Goal: Task Accomplishment & Management: Use online tool/utility

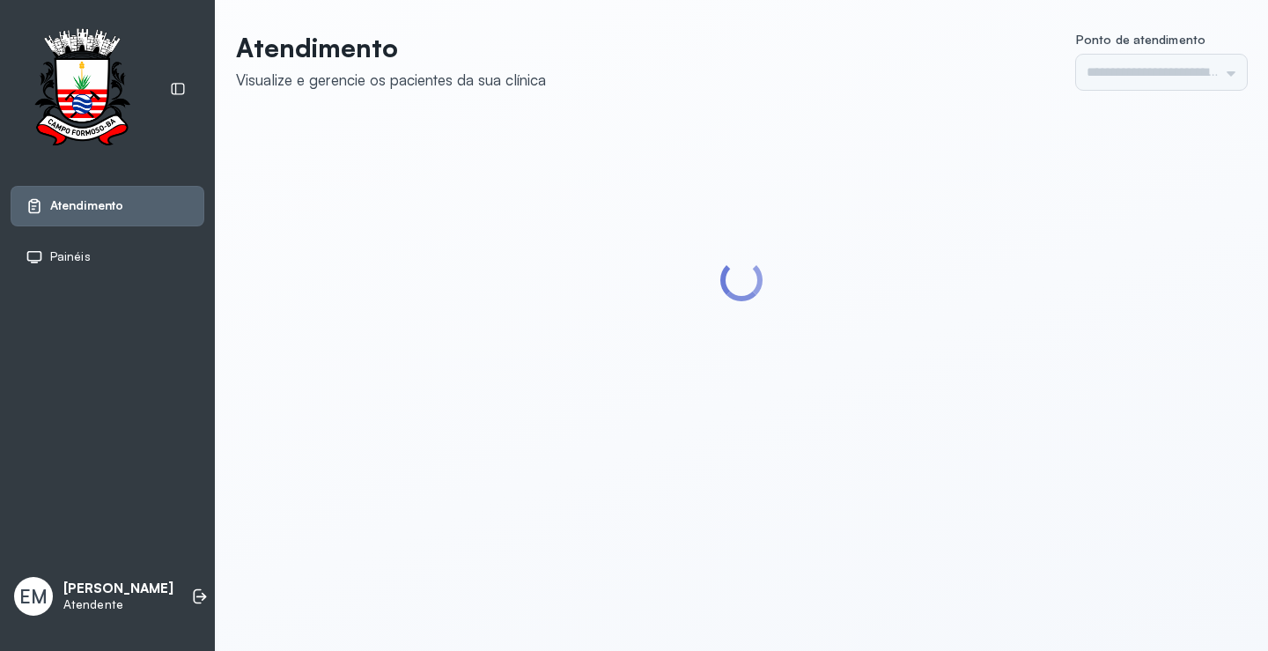
type input "*********"
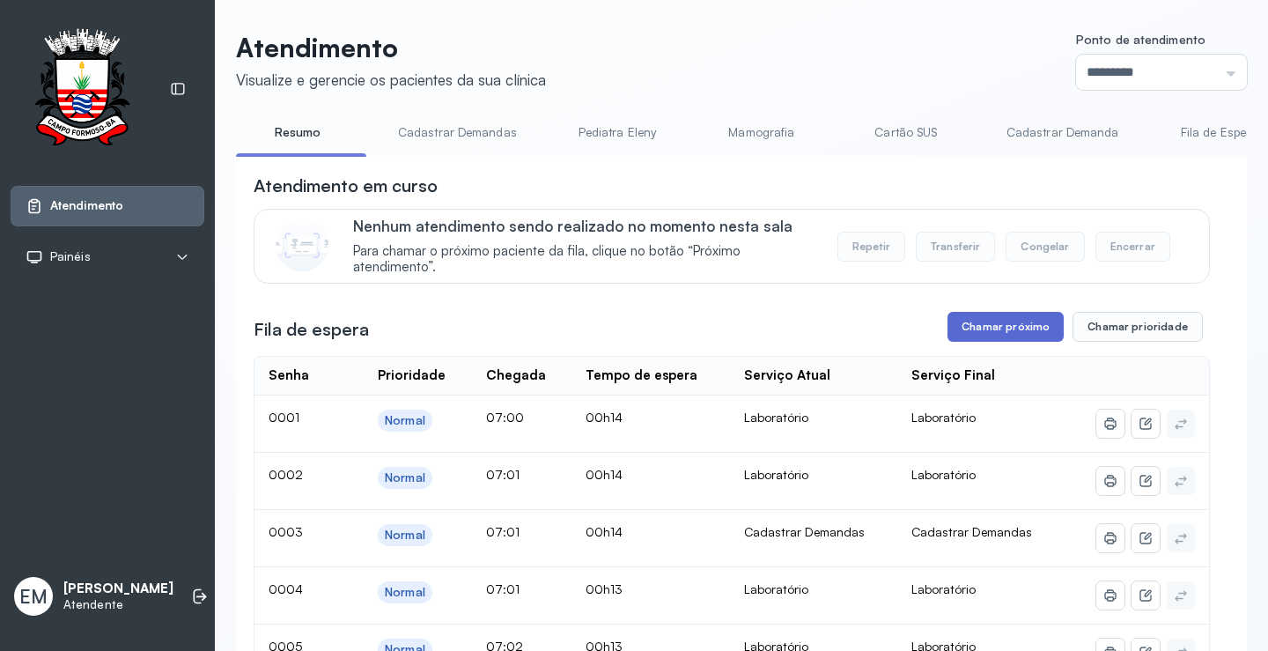
click at [977, 329] on button "Chamar próximo" at bounding box center [1006, 327] width 116 height 30
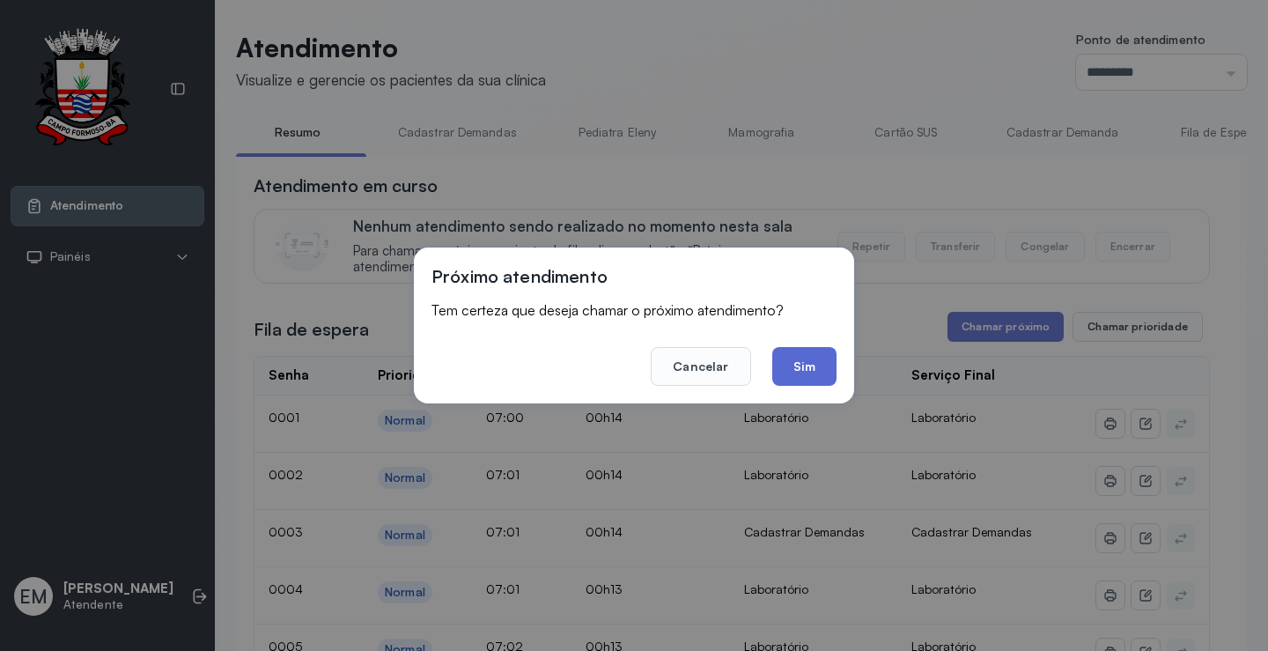
click at [809, 376] on button "Sim" at bounding box center [804, 366] width 64 height 39
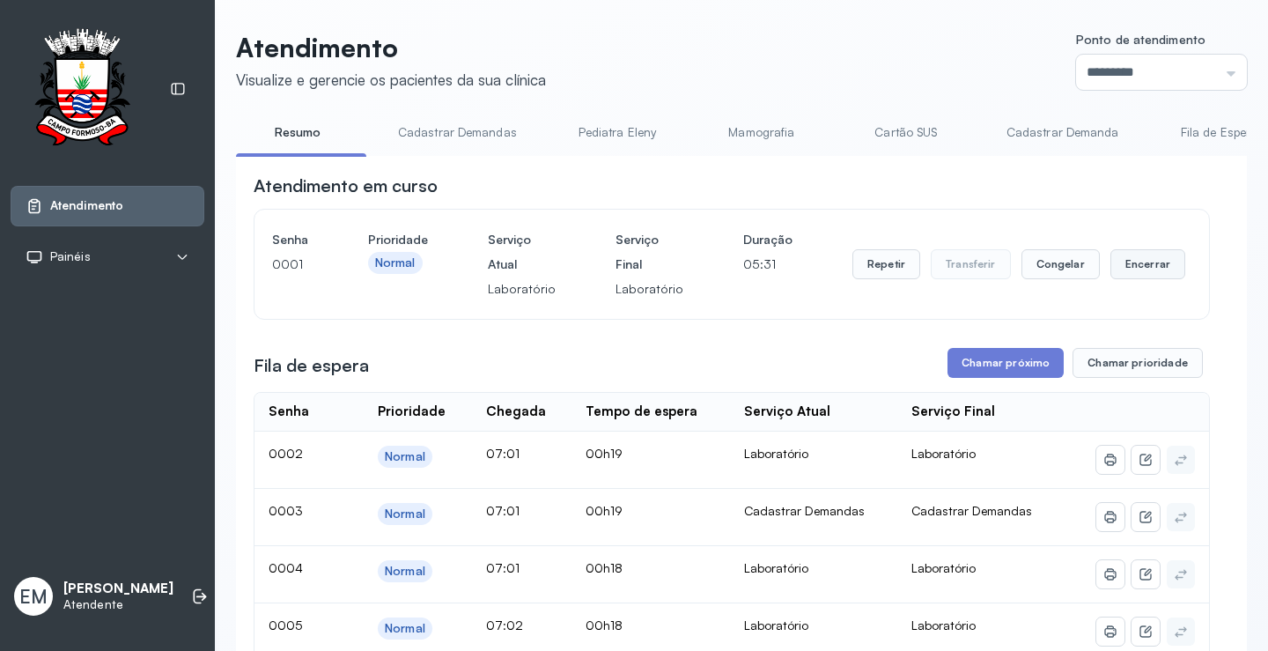
click at [1113, 268] on button "Encerrar" at bounding box center [1148, 264] width 75 height 30
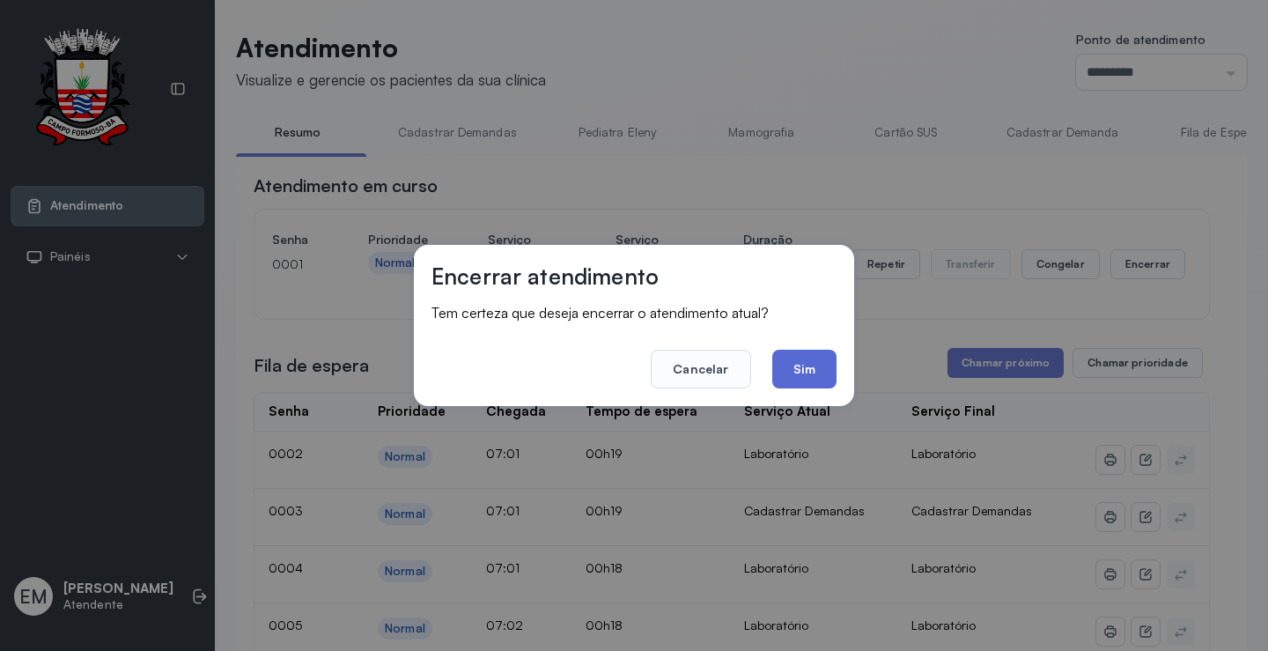
click at [801, 369] on button "Sim" at bounding box center [804, 369] width 64 height 39
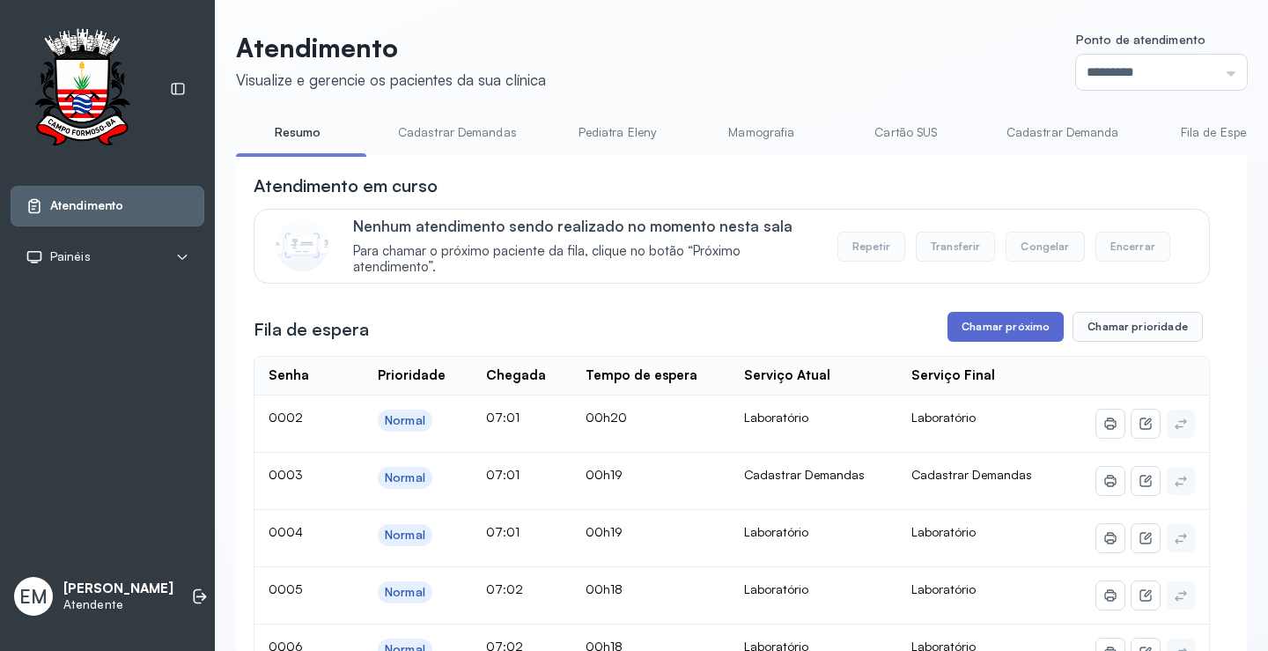
click at [972, 325] on button "Chamar próximo" at bounding box center [1006, 327] width 116 height 30
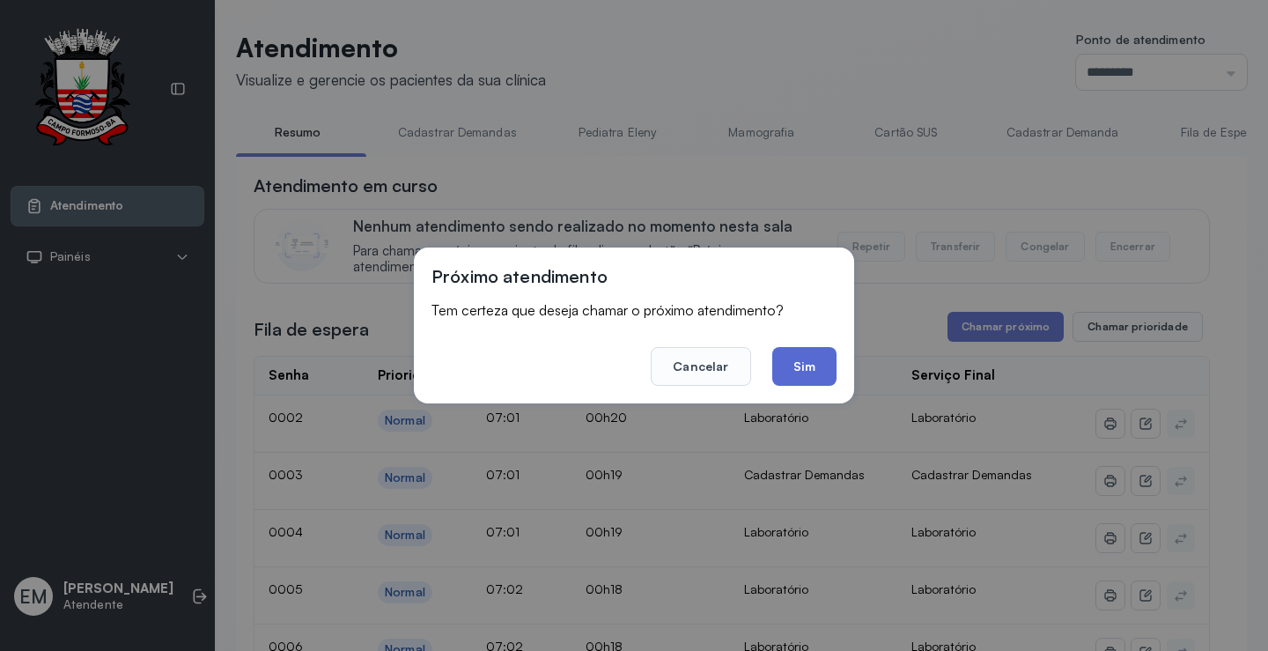
click at [812, 371] on button "Sim" at bounding box center [804, 366] width 64 height 39
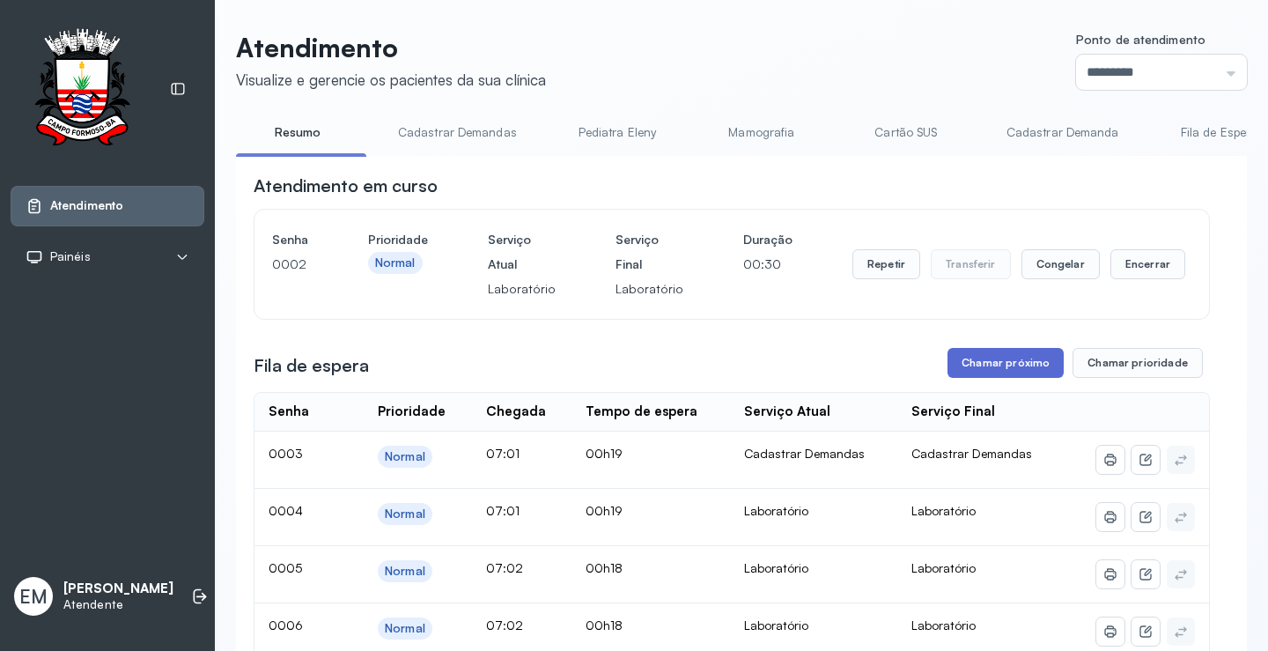
click at [961, 374] on button "Chamar próximo" at bounding box center [1006, 363] width 116 height 30
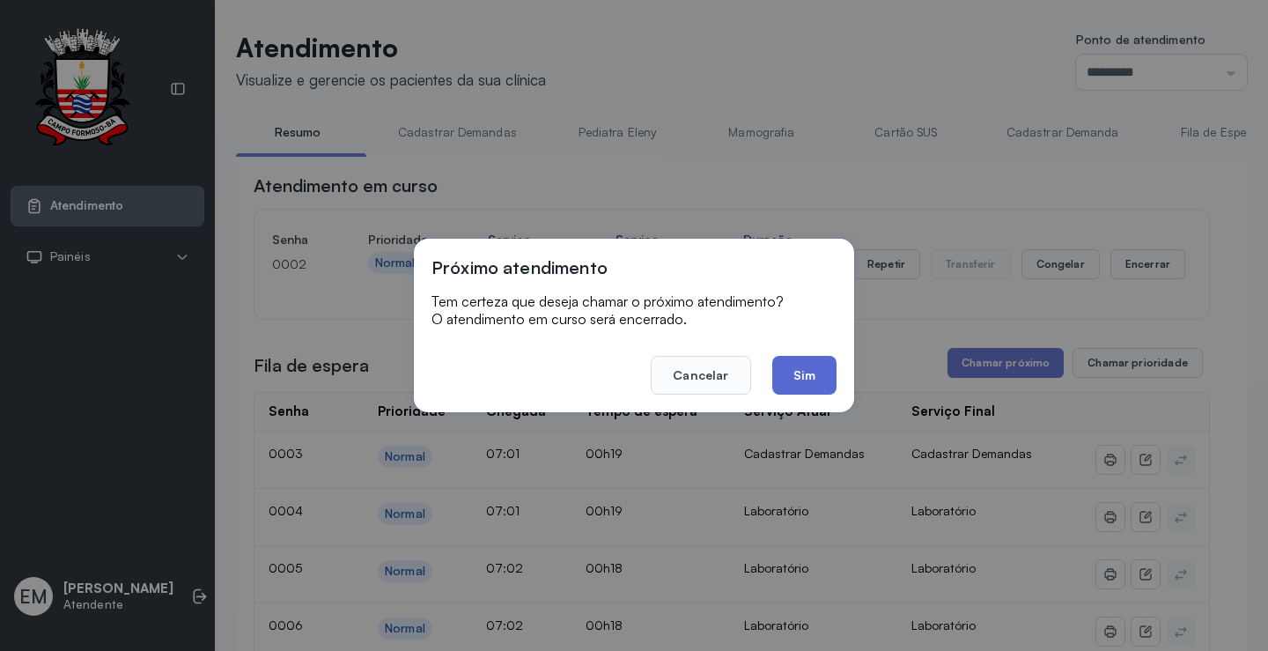
click at [801, 366] on button "Sim" at bounding box center [804, 375] width 64 height 39
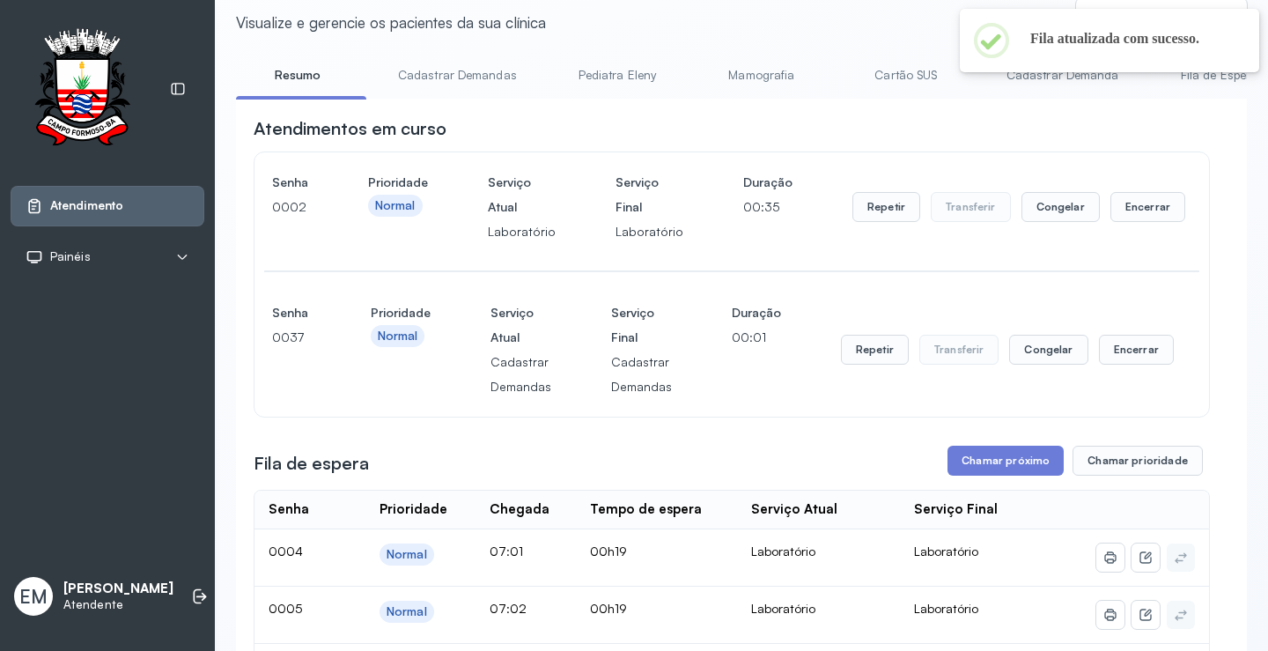
scroll to position [88, 0]
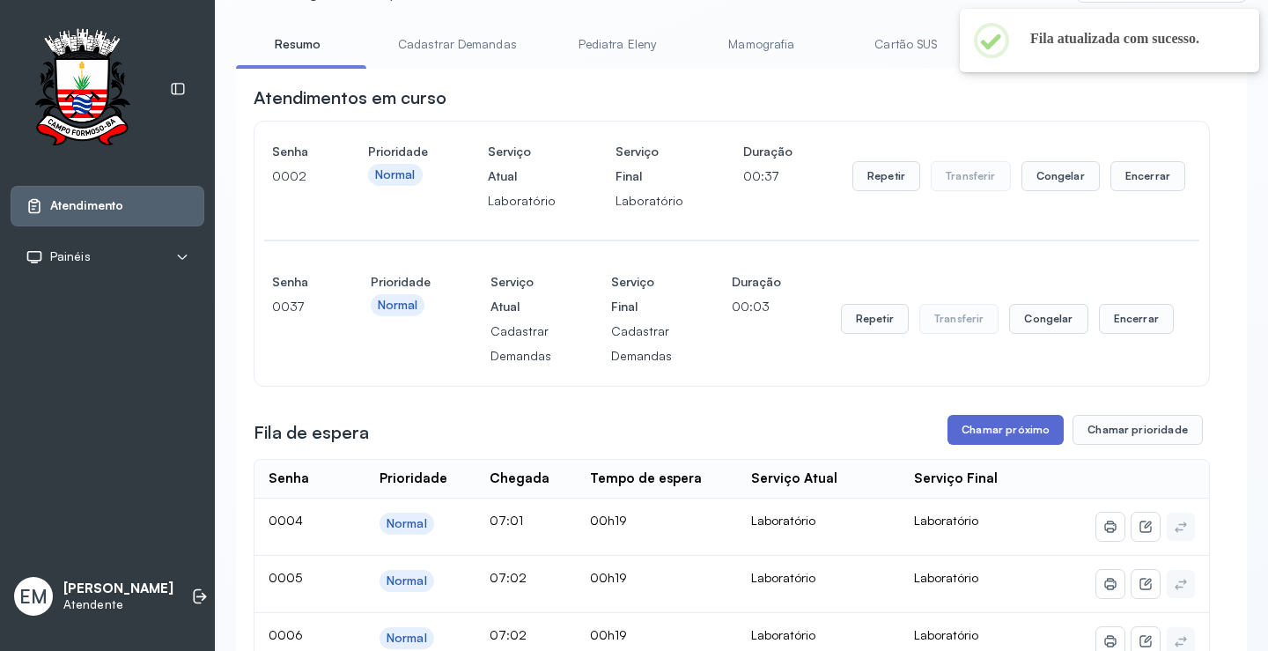
click at [996, 422] on button "Chamar próximo" at bounding box center [1006, 430] width 116 height 30
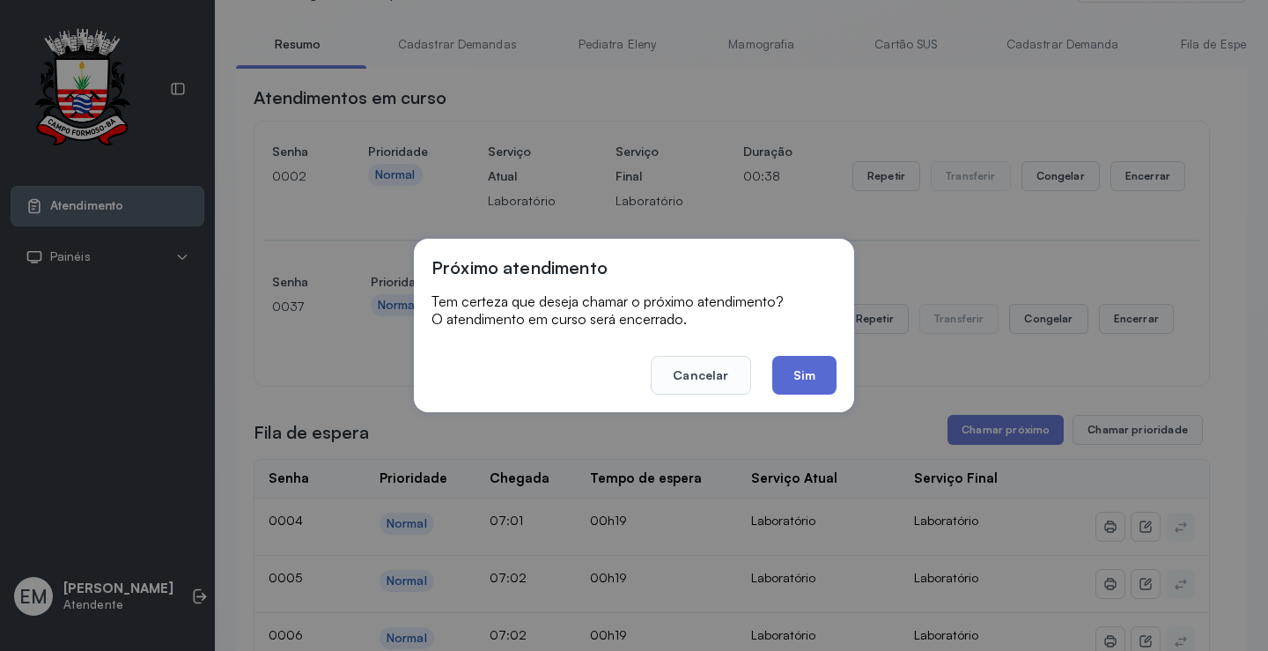
click at [778, 357] on button "Sim" at bounding box center [804, 375] width 64 height 39
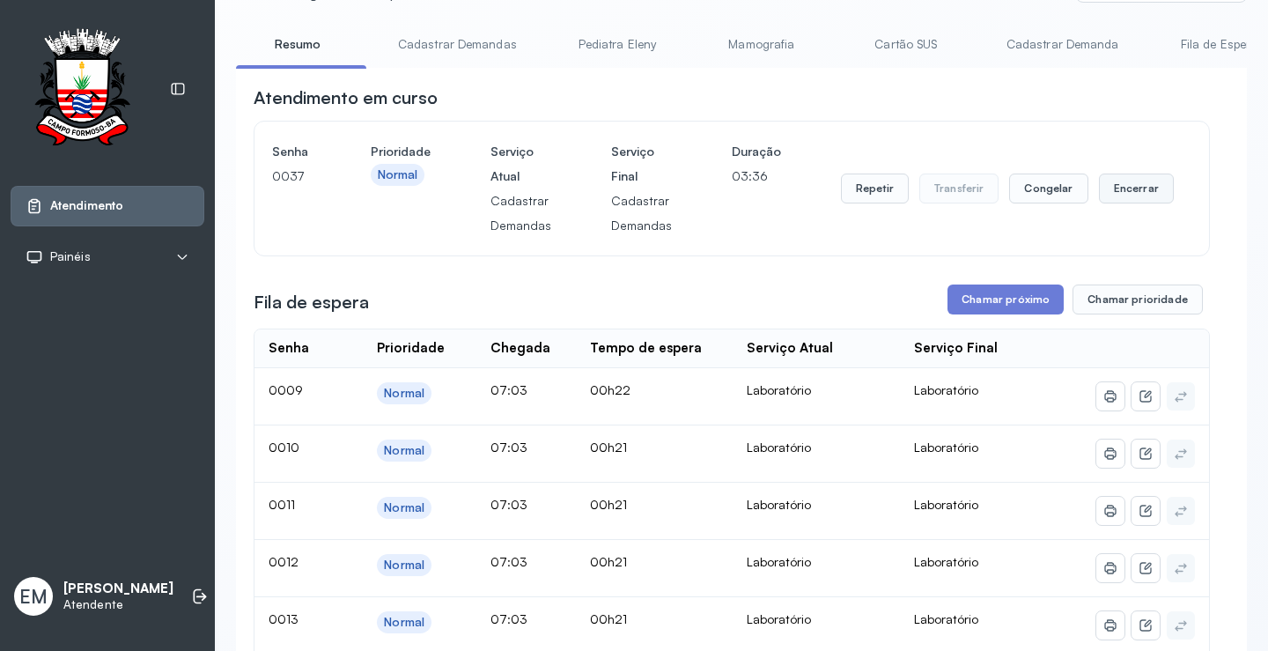
click at [1151, 190] on button "Encerrar" at bounding box center [1136, 189] width 75 height 30
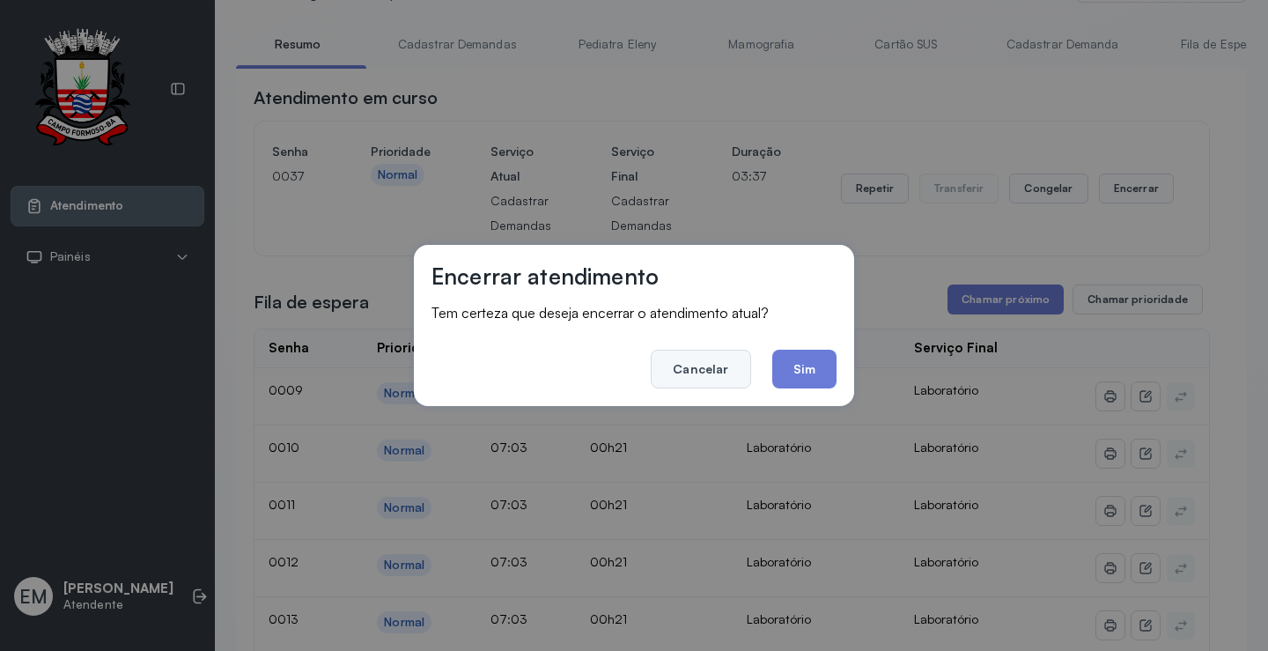
click at [720, 376] on button "Cancelar" at bounding box center [701, 369] width 100 height 39
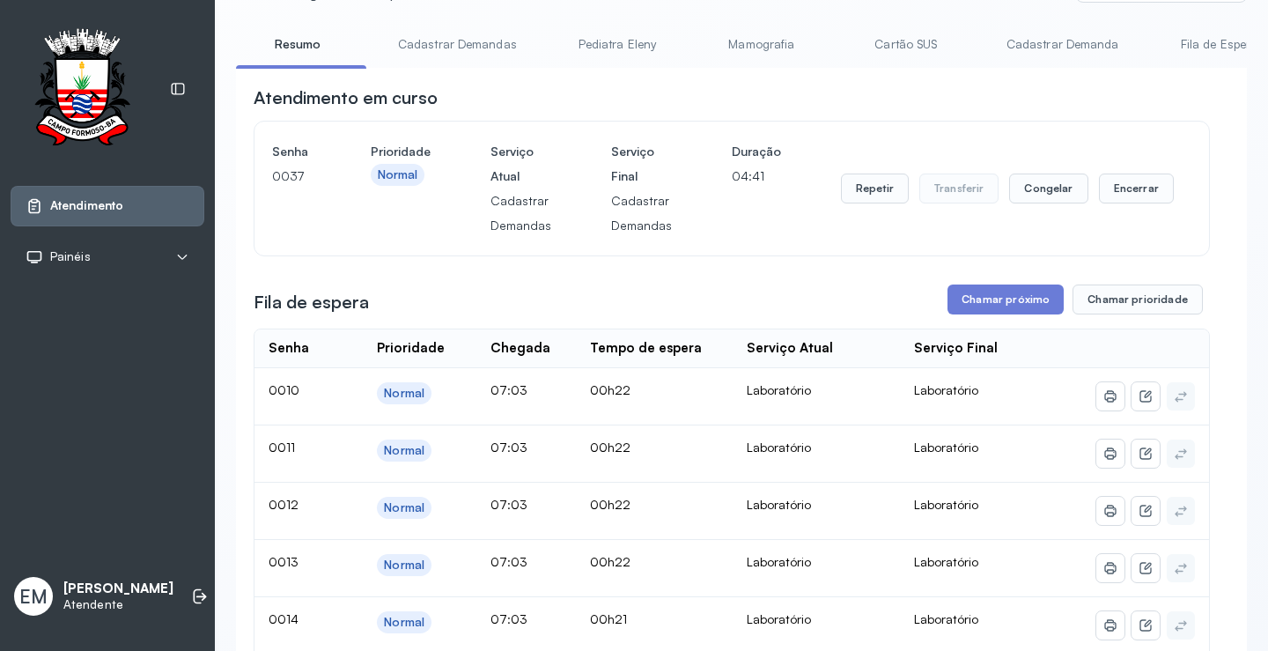
scroll to position [176, 0]
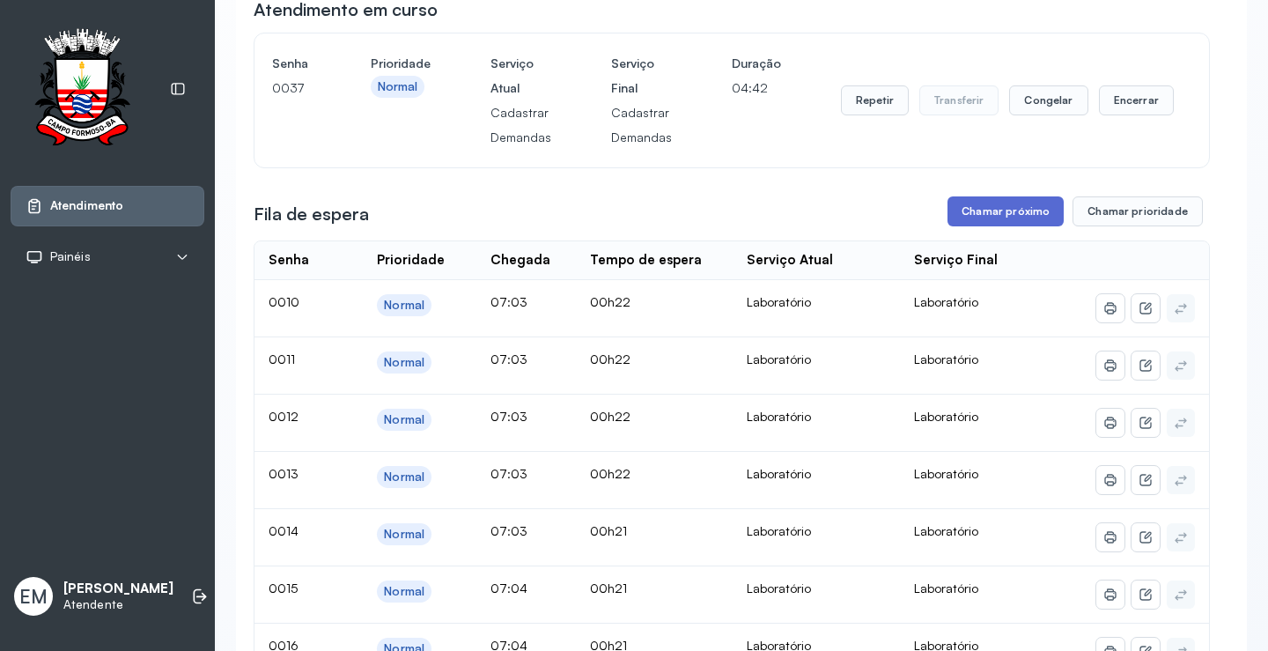
click at [1027, 212] on button "Chamar próximo" at bounding box center [1006, 211] width 116 height 30
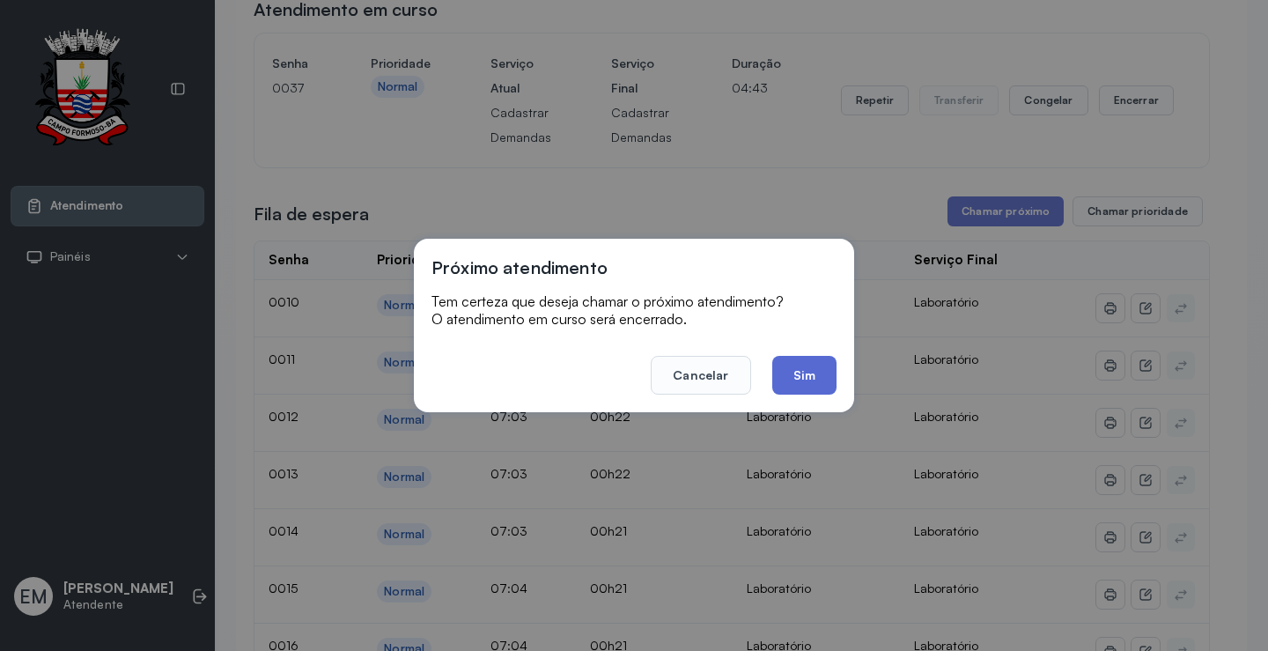
click at [808, 361] on button "Sim" at bounding box center [804, 375] width 64 height 39
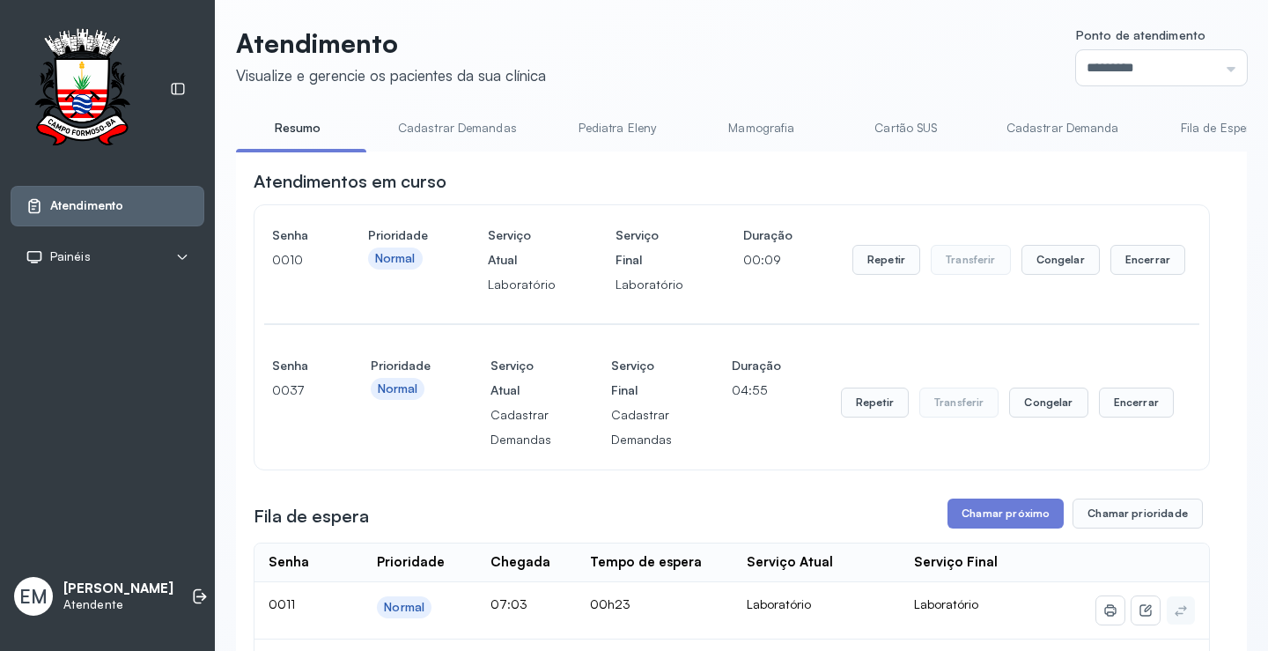
scroll to position [0, 0]
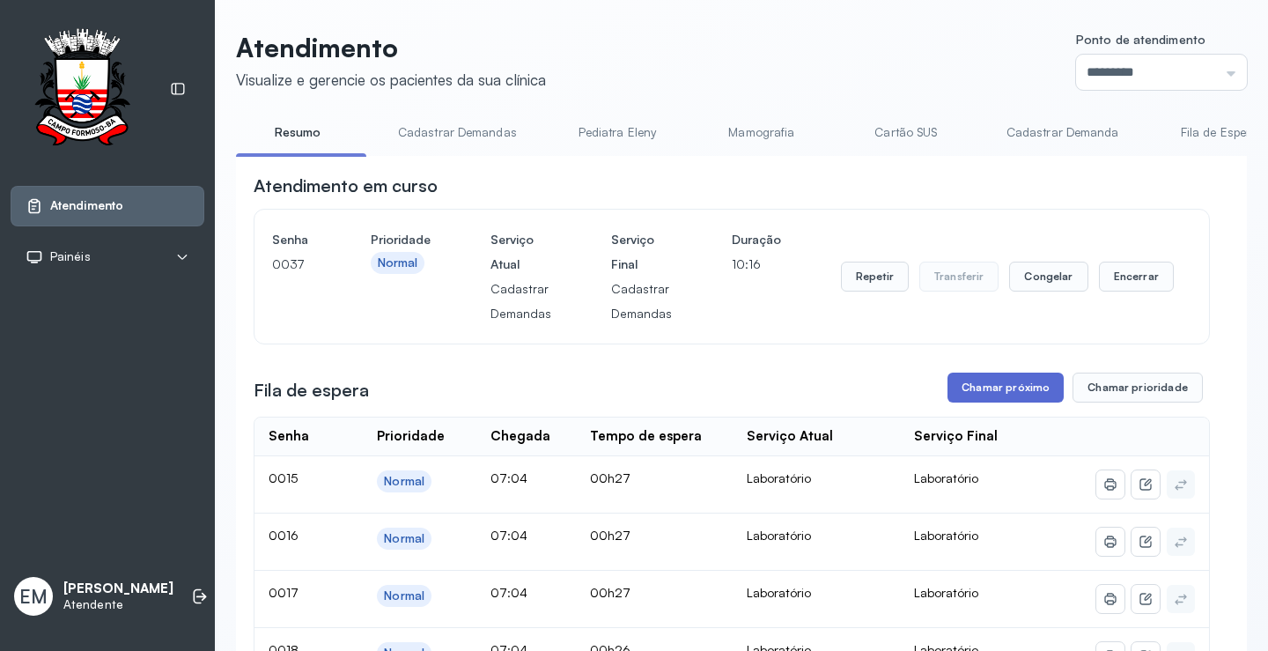
click at [983, 393] on button "Chamar próximo" at bounding box center [1006, 388] width 116 height 30
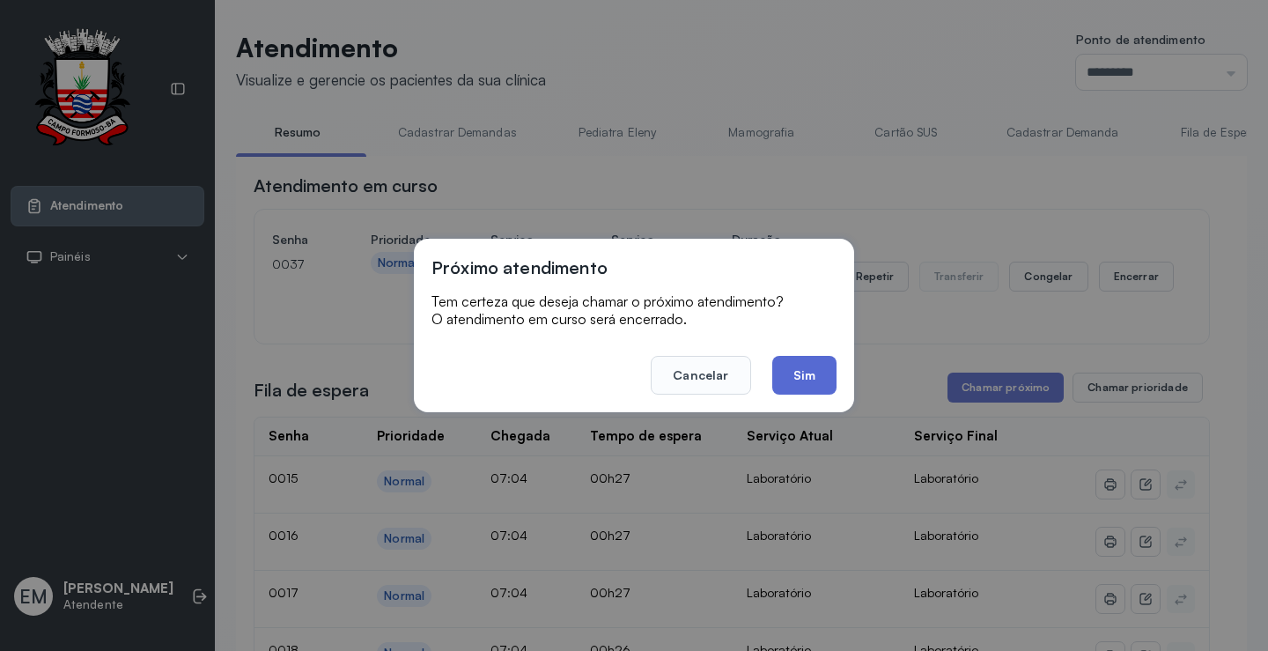
click at [791, 369] on button "Sim" at bounding box center [804, 375] width 64 height 39
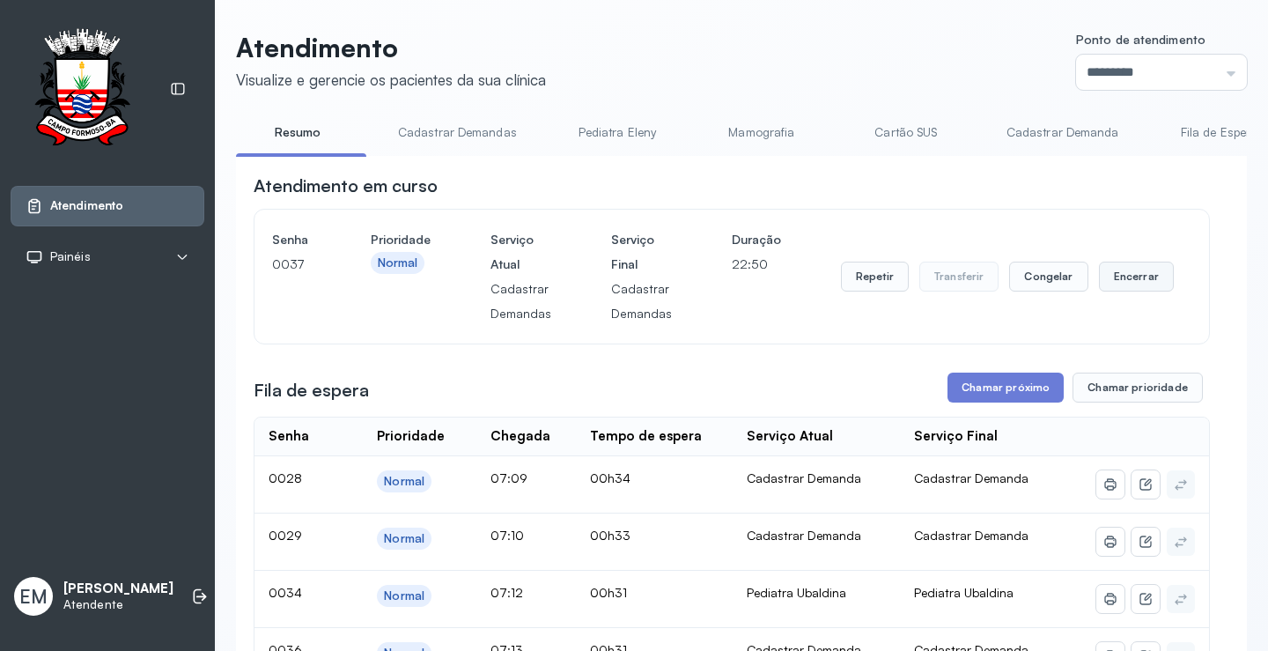
click at [1145, 274] on button "Encerrar" at bounding box center [1136, 277] width 75 height 30
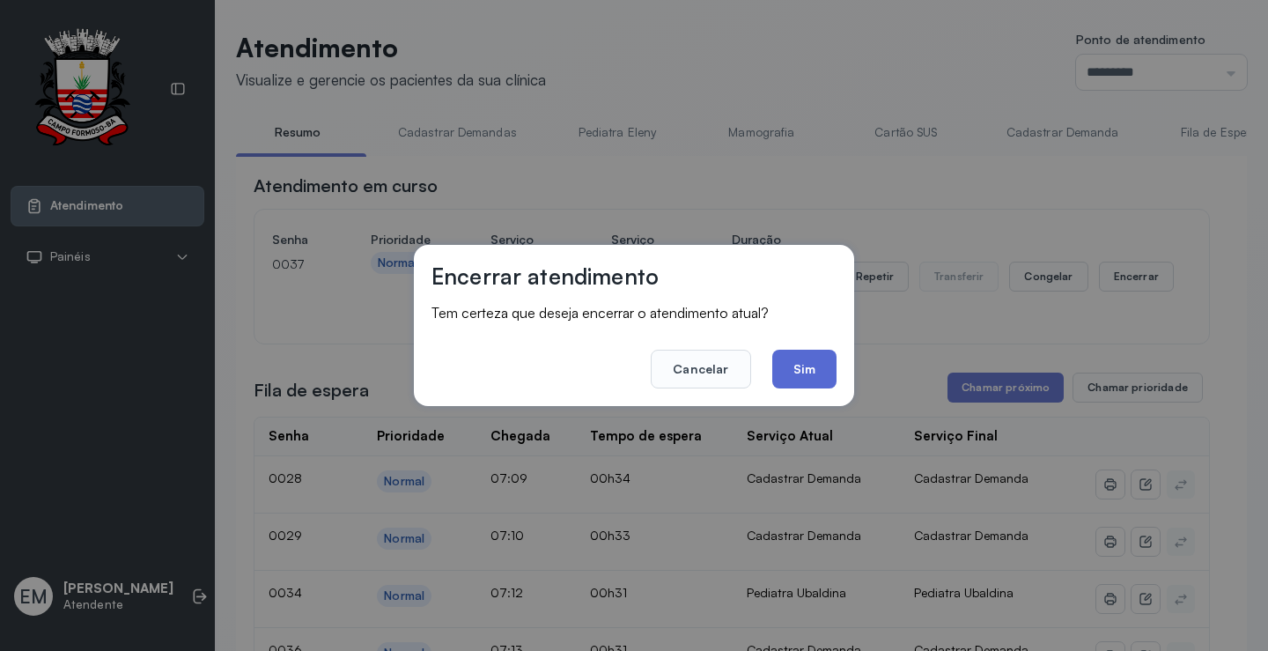
drag, startPoint x: 841, startPoint y: 363, endPoint x: 814, endPoint y: 371, distance: 28.4
click at [838, 364] on div "Encerrar atendimento Tem certeza que deseja encerrar o atendimento atual? Cance…" at bounding box center [634, 325] width 440 height 161
click at [814, 371] on button "Sim" at bounding box center [804, 369] width 64 height 39
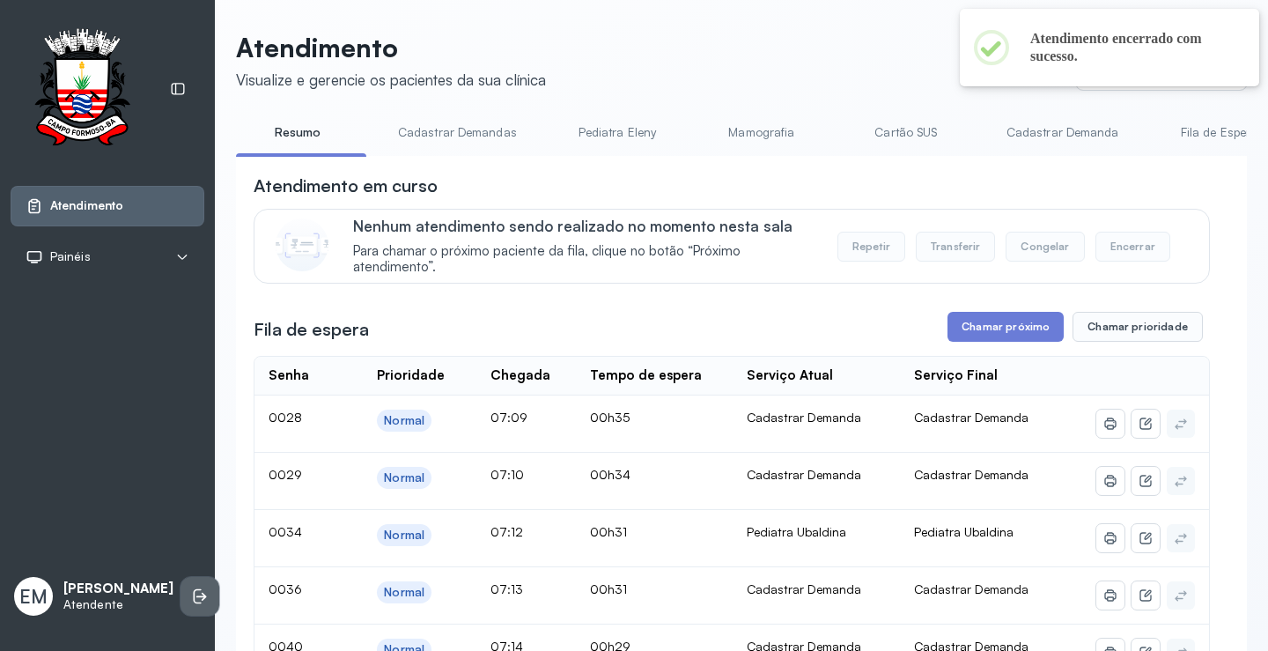
click at [191, 596] on icon at bounding box center [200, 596] width 18 height 18
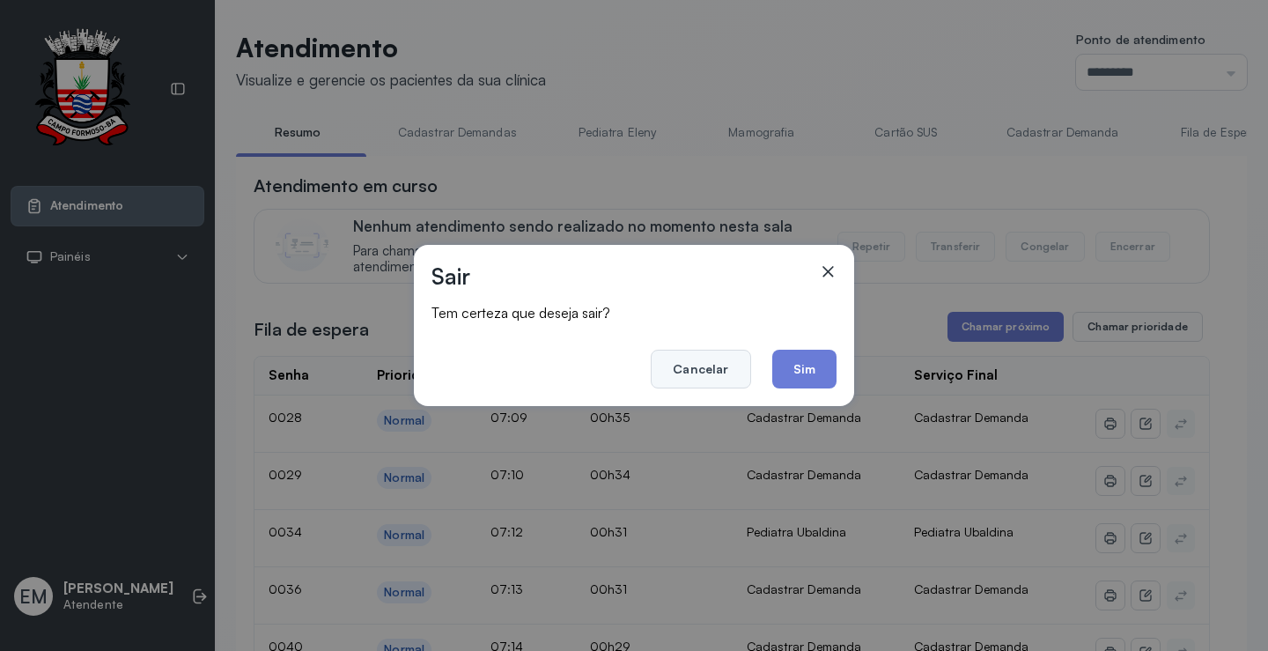
click at [700, 373] on button "Cancelar" at bounding box center [701, 369] width 100 height 39
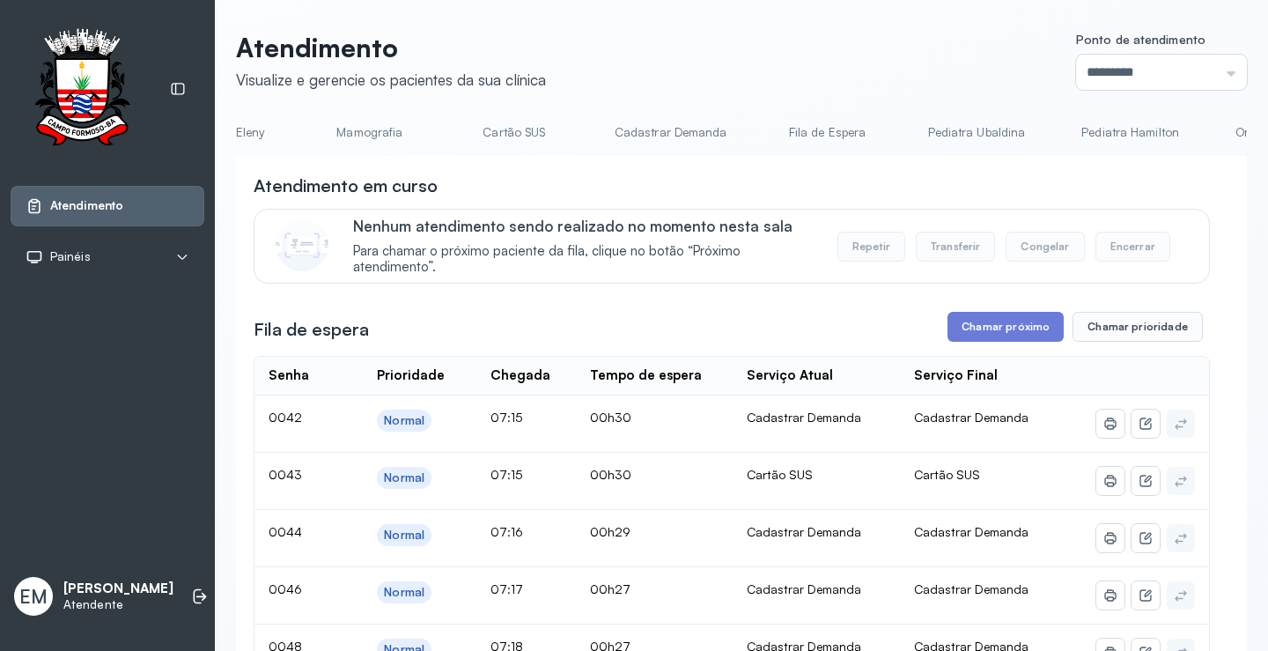
scroll to position [0, 395]
click at [512, 138] on link "Cartão SUS" at bounding box center [511, 132] width 123 height 29
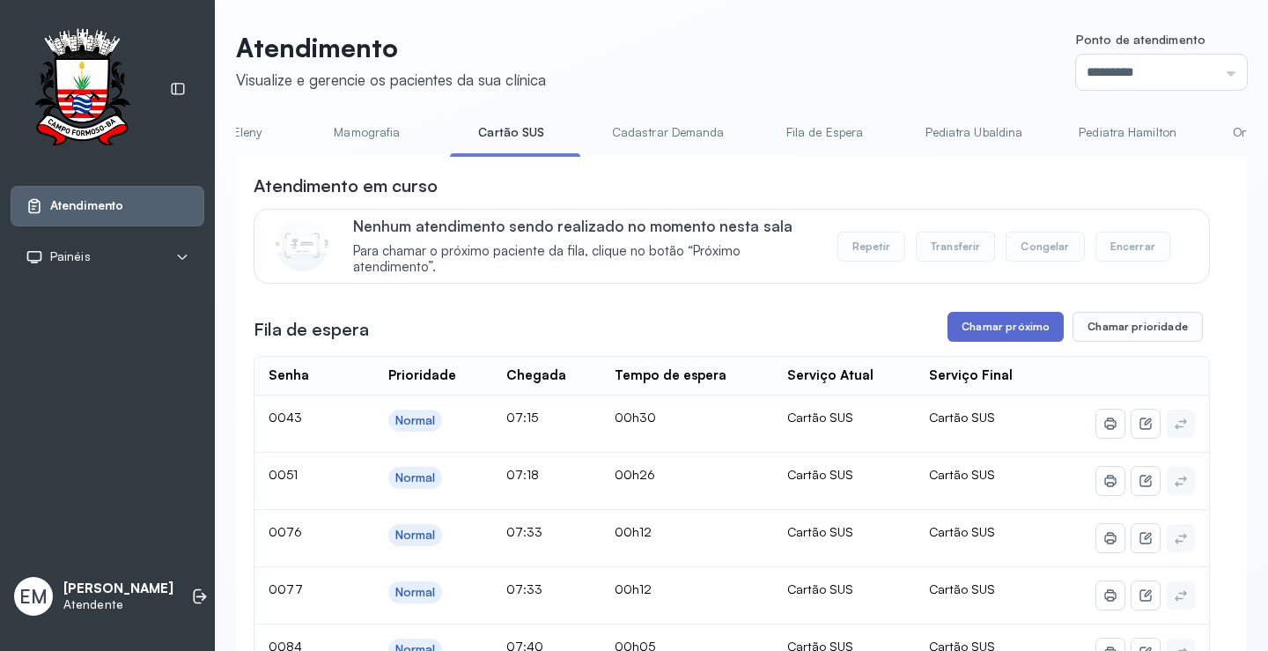
click at [1024, 332] on button "Chamar próximo" at bounding box center [1006, 327] width 116 height 30
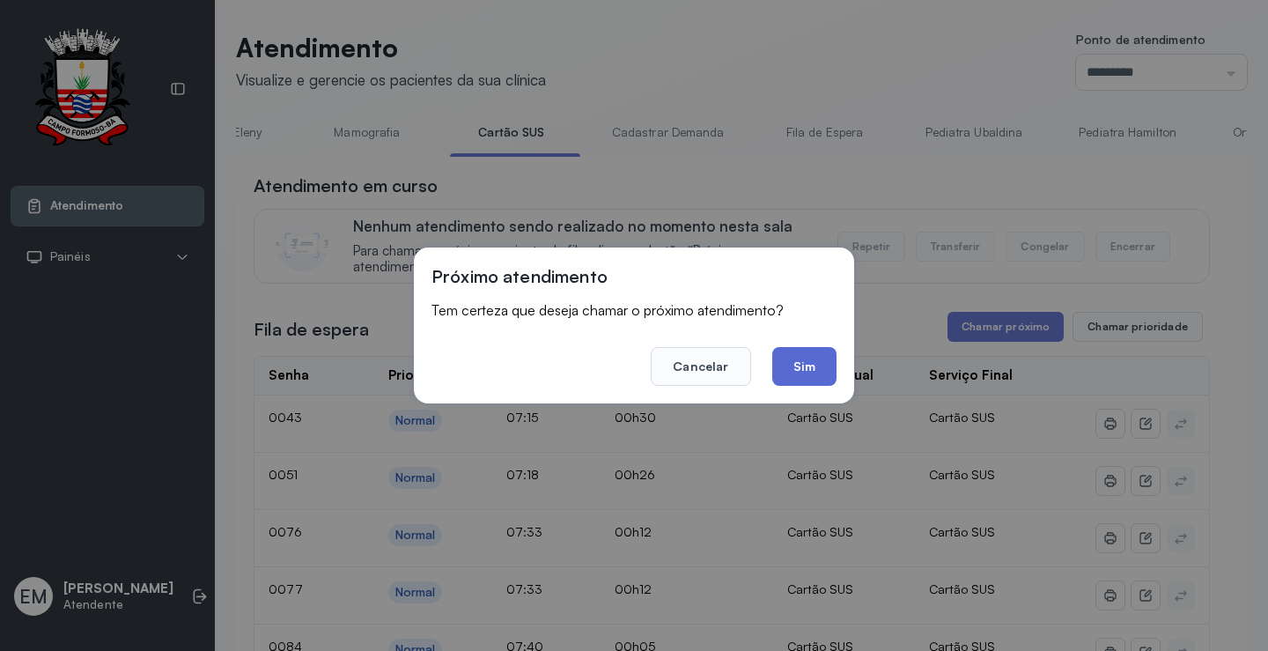
click at [809, 355] on button "Sim" at bounding box center [804, 366] width 64 height 39
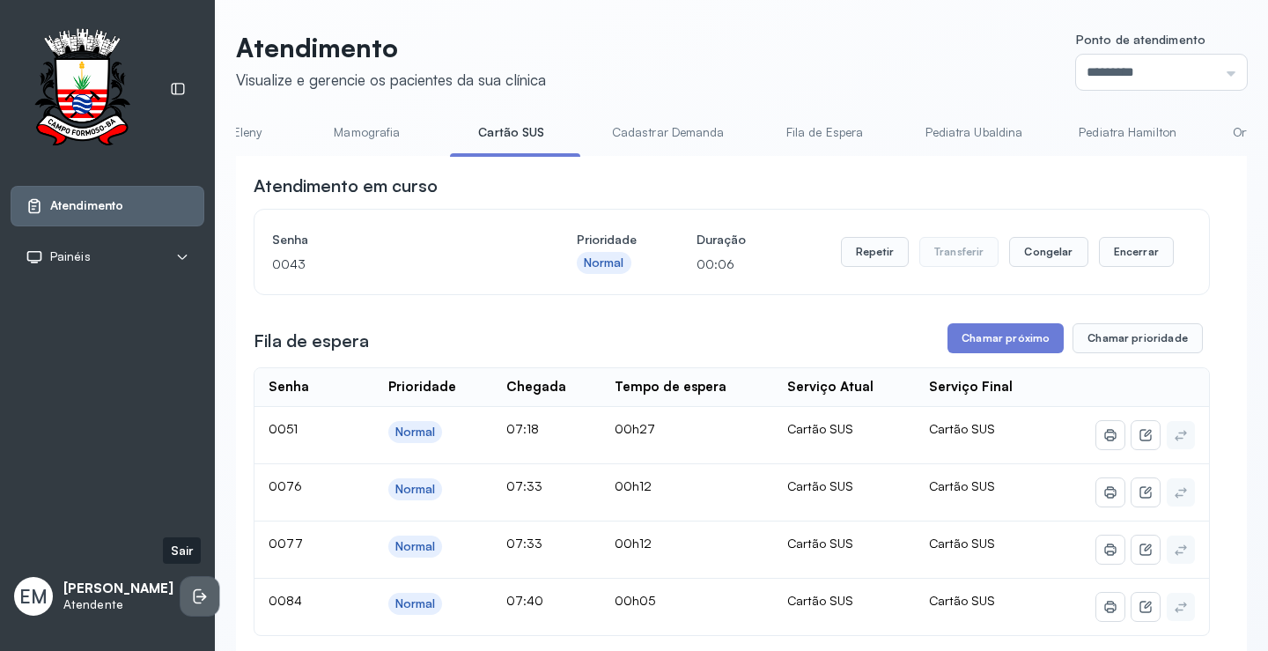
click at [191, 595] on icon at bounding box center [200, 596] width 18 height 18
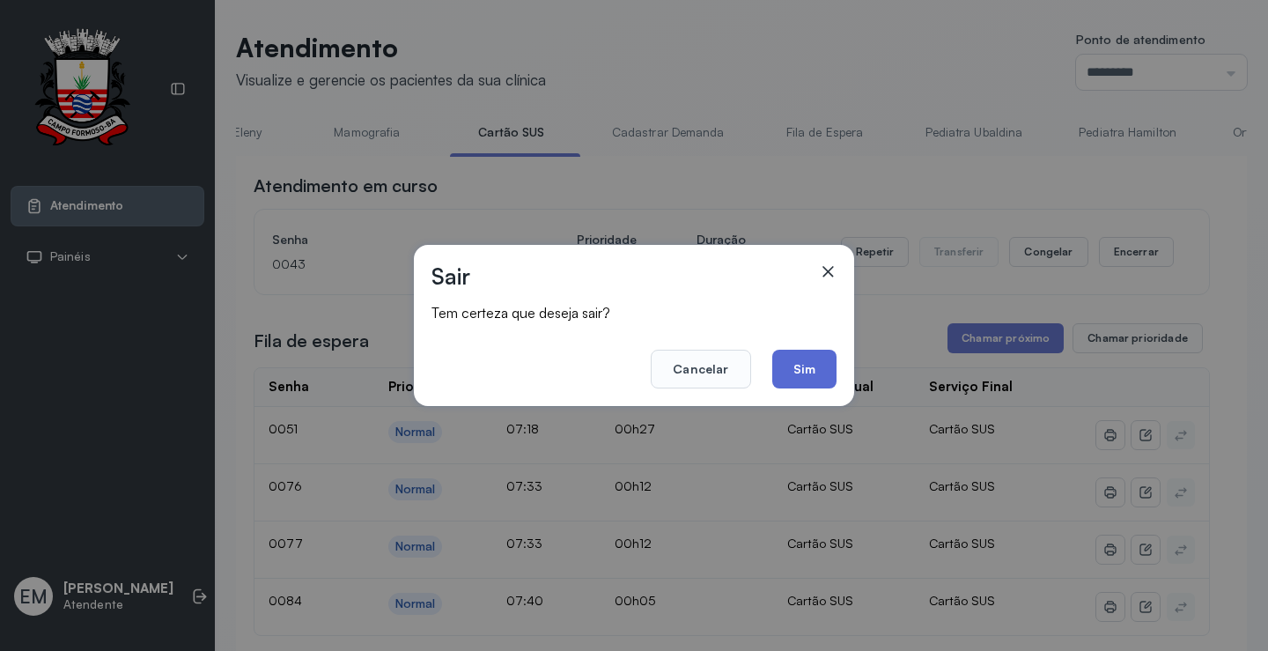
click at [812, 366] on button "Sim" at bounding box center [804, 369] width 64 height 39
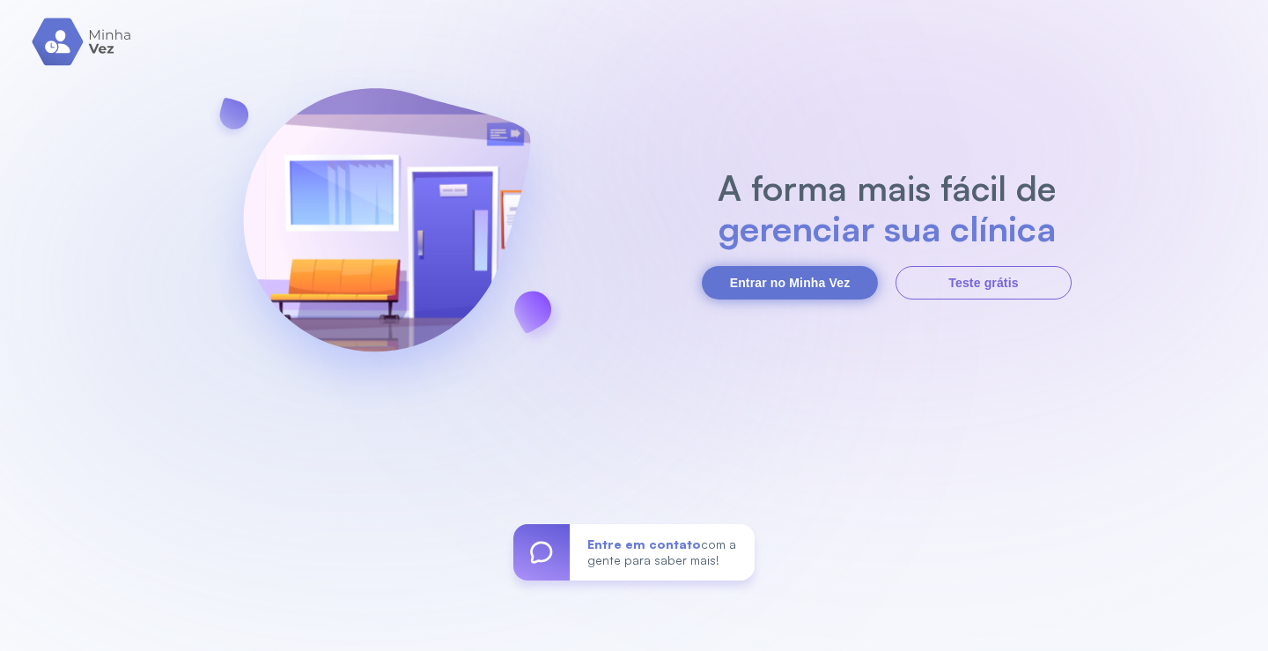
click at [816, 281] on button "Entrar no Minha Vez" at bounding box center [790, 282] width 176 height 33
click at [786, 284] on button "Entrar no Minha Vez" at bounding box center [790, 282] width 176 height 33
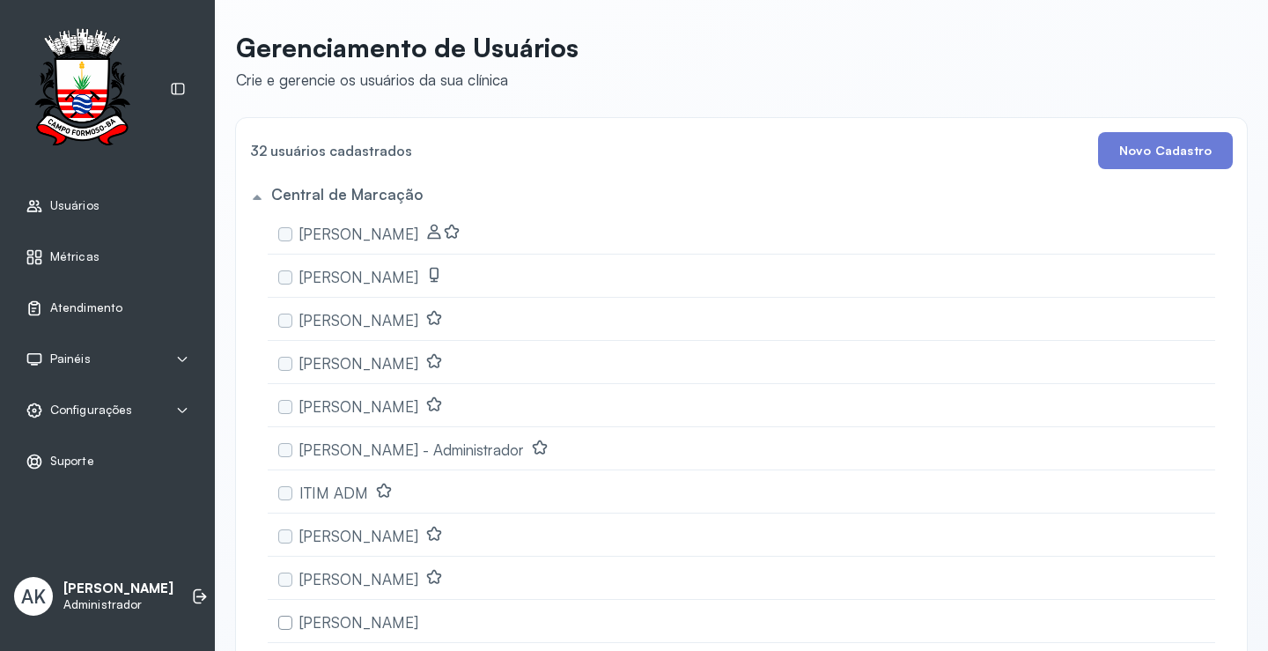
click at [91, 308] on span "Atendimento" at bounding box center [86, 307] width 72 height 15
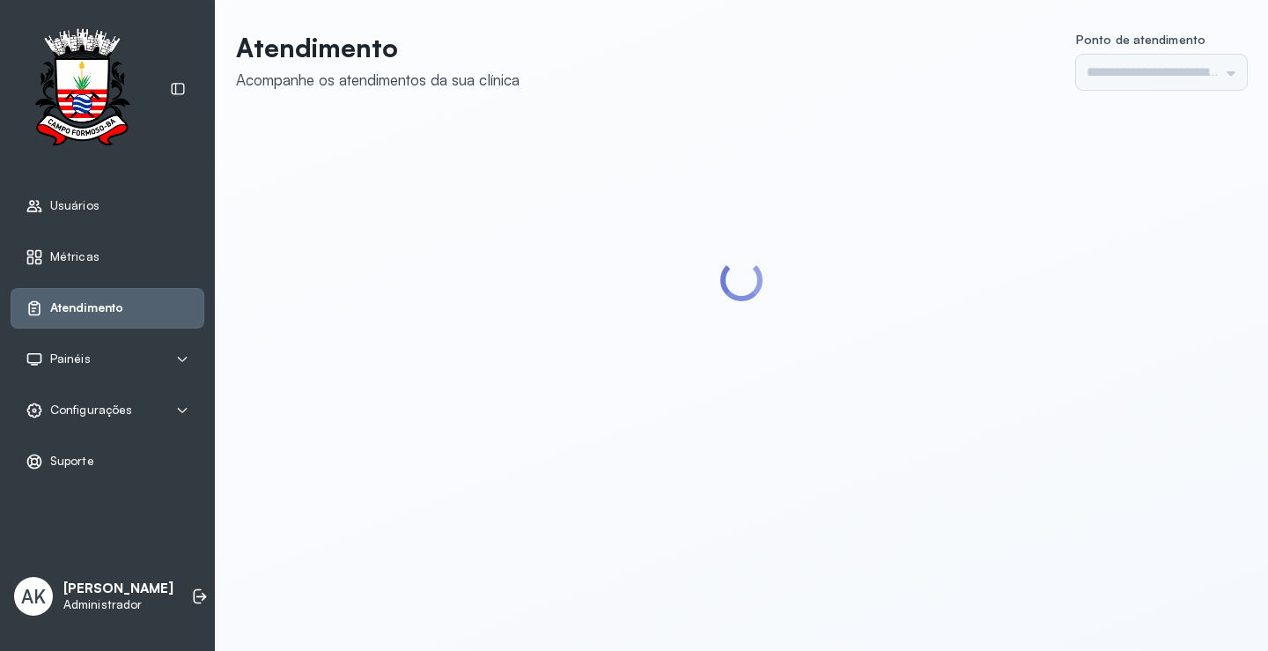
type input "*********"
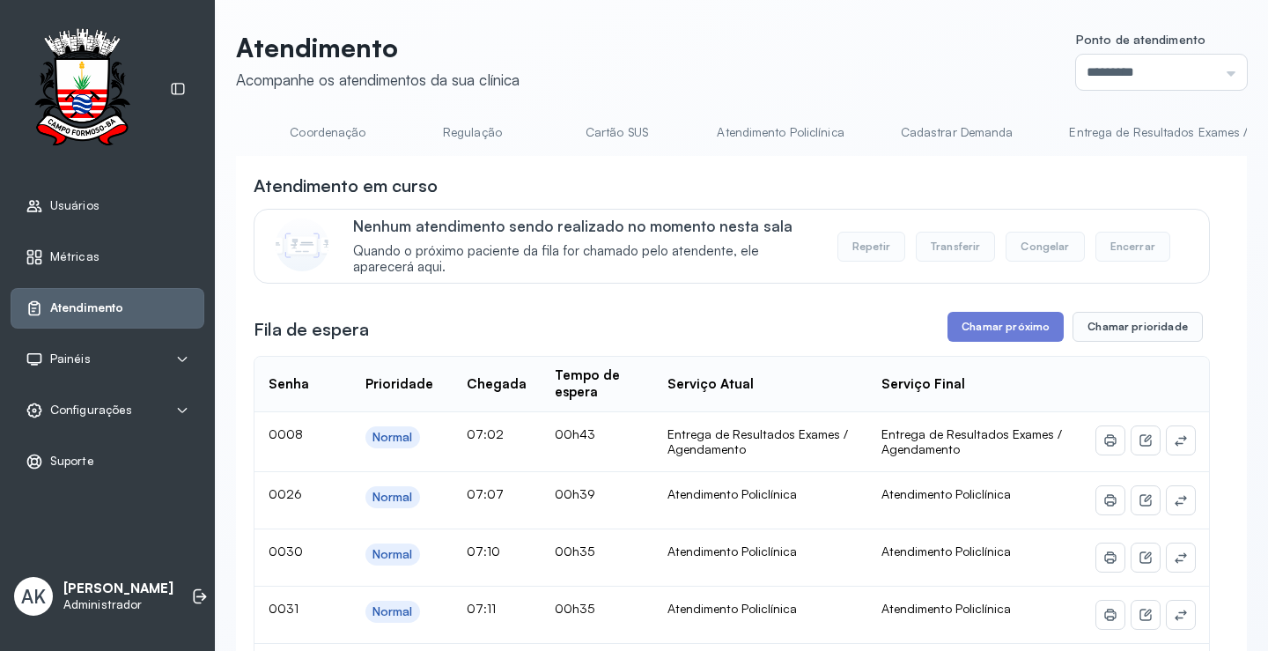
scroll to position [0, 972]
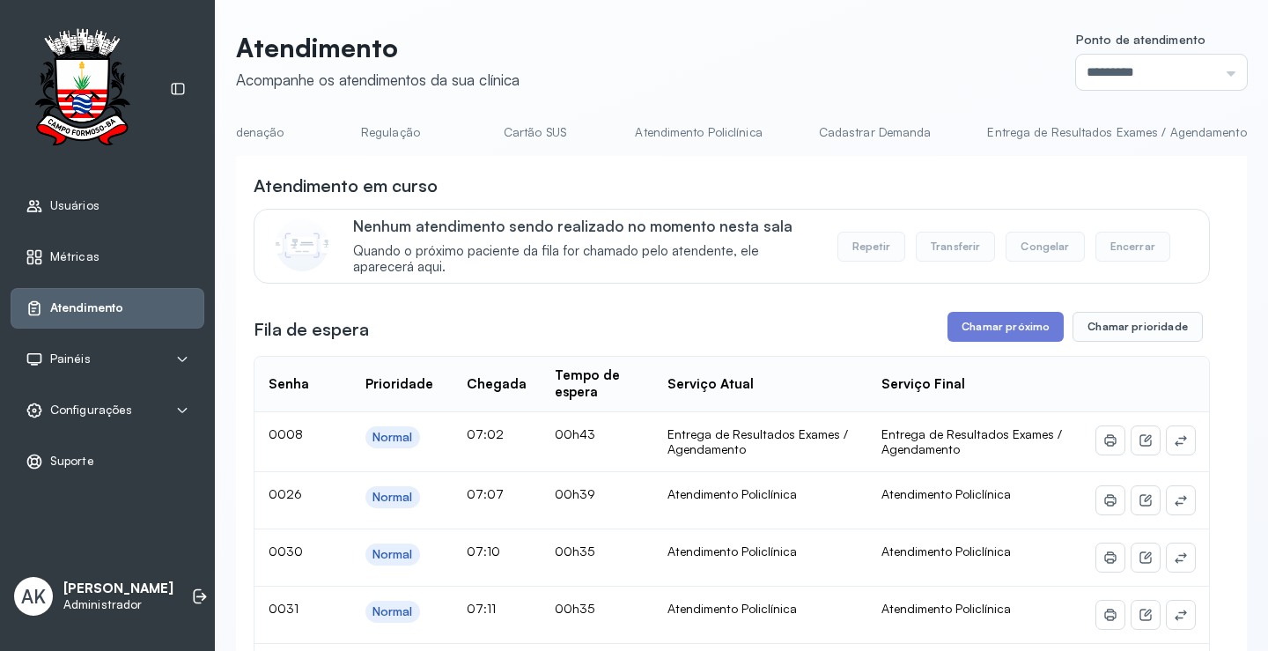
click at [545, 135] on link "Cartão SUS" at bounding box center [534, 132] width 123 height 29
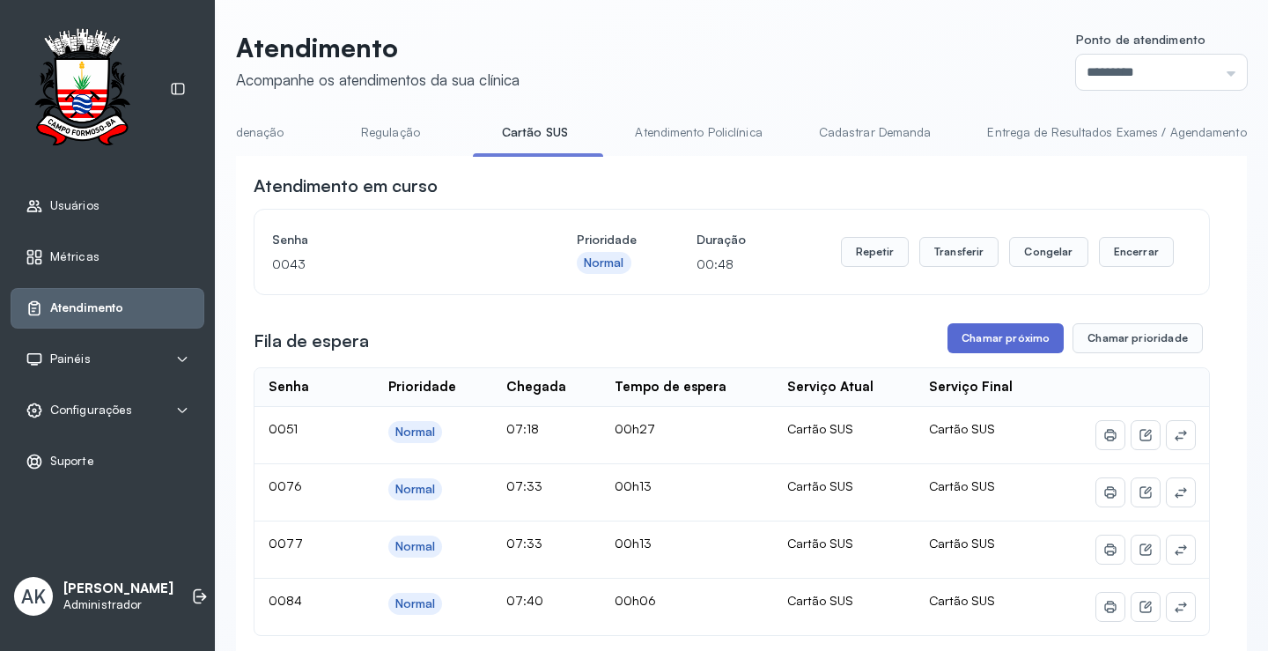
click at [995, 347] on button "Chamar próximo" at bounding box center [1006, 338] width 116 height 30
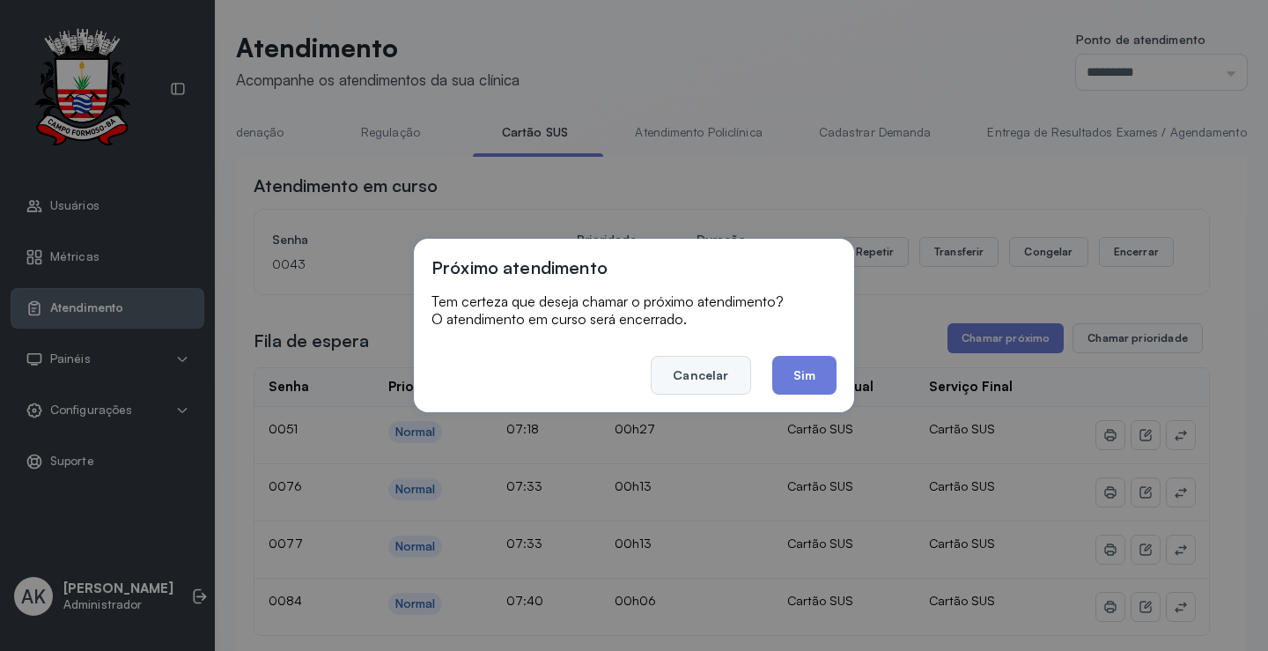
click at [688, 386] on button "Cancelar" at bounding box center [701, 375] width 100 height 39
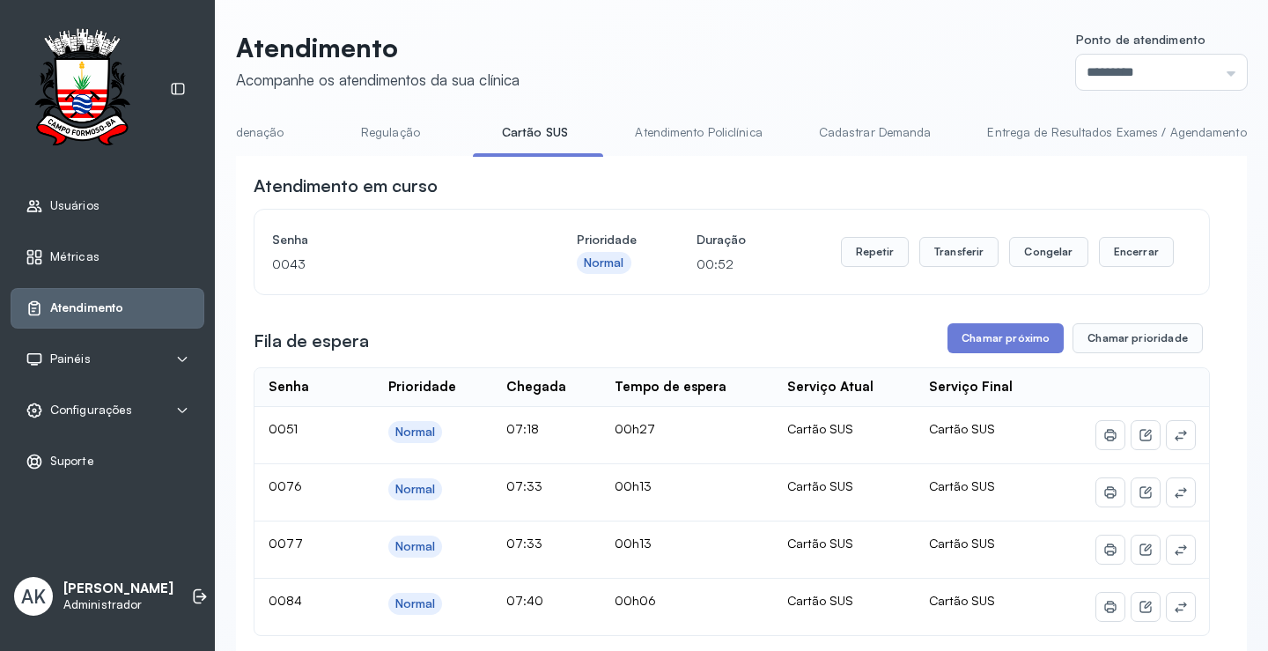
click at [875, 241] on div "Repetir Transferir Congelar Encerrar" at bounding box center [1007, 251] width 333 height 49
click at [871, 243] on button "Repetir" at bounding box center [875, 252] width 68 height 30
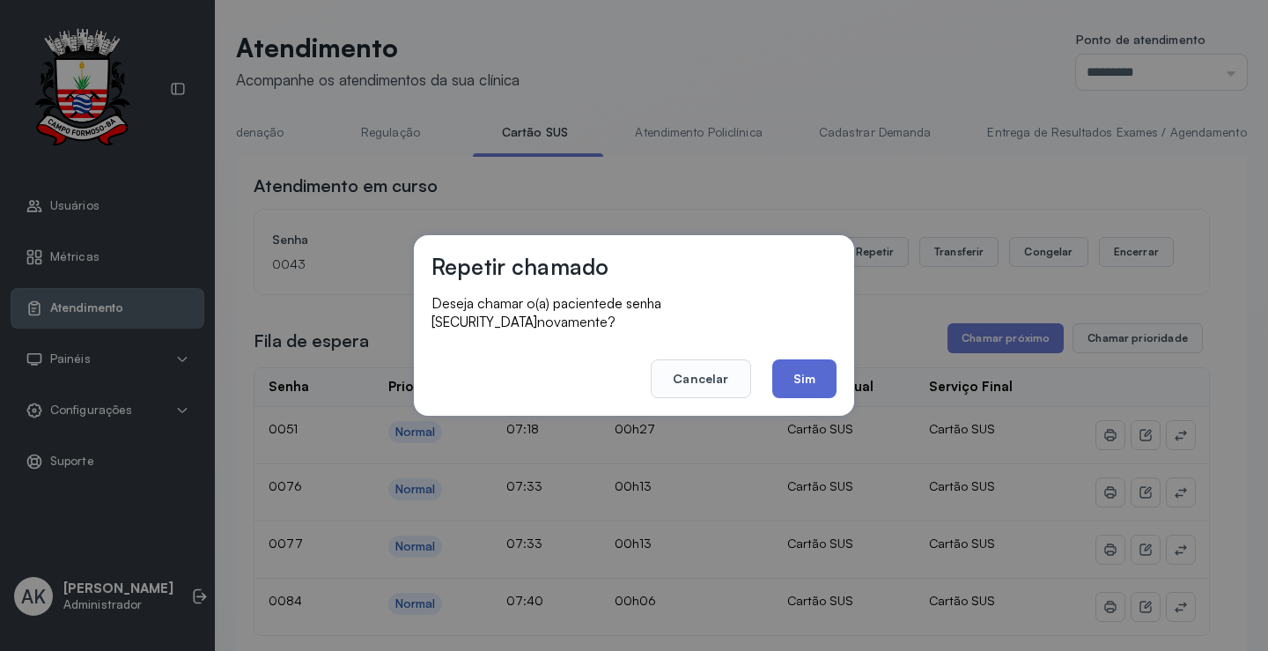
click at [797, 363] on button "Sim" at bounding box center [804, 378] width 64 height 39
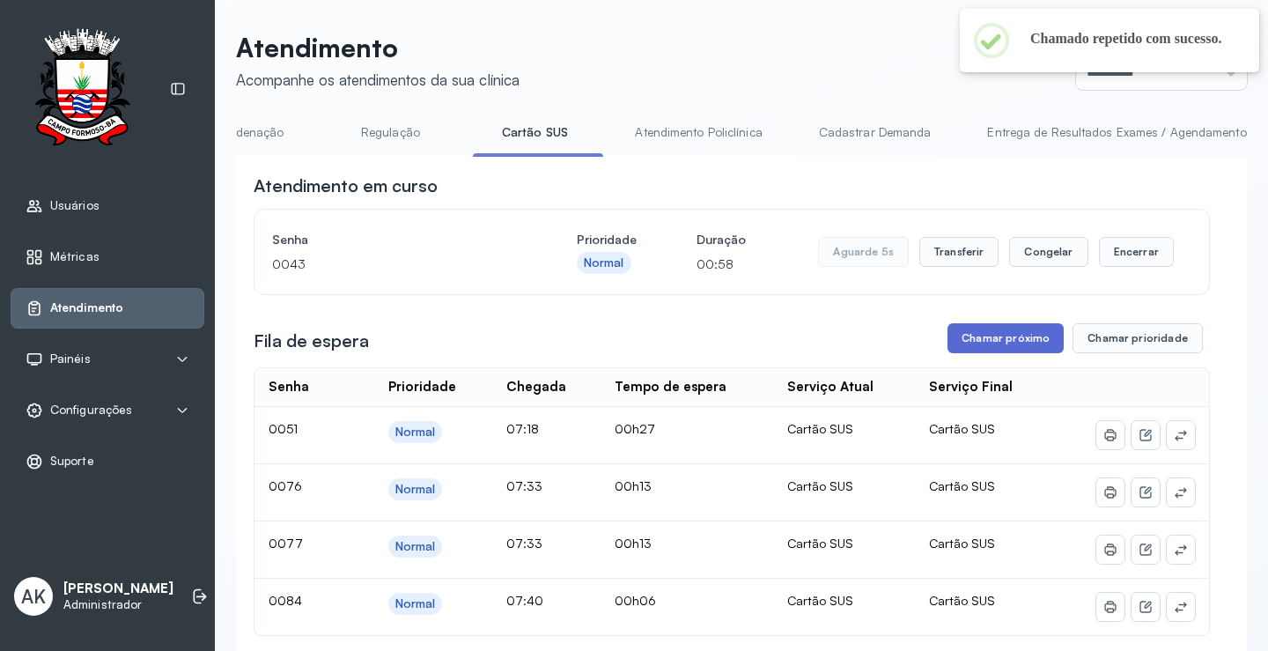
click at [956, 351] on button "Chamar próximo" at bounding box center [1006, 338] width 116 height 30
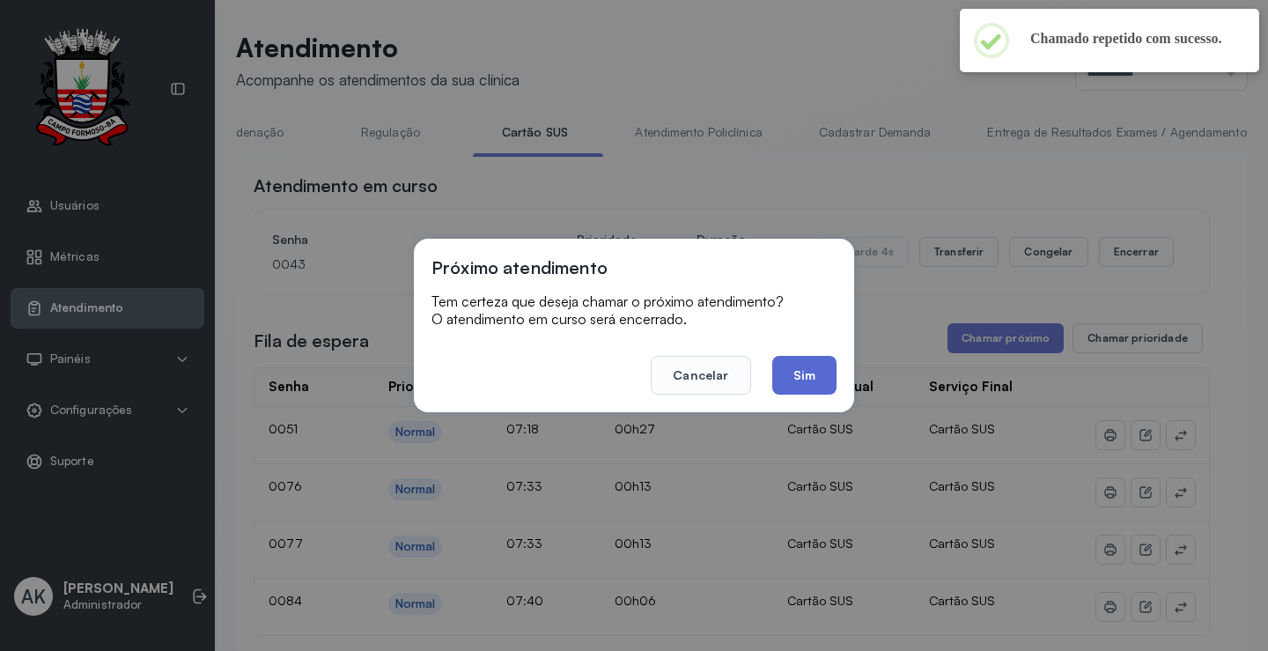
click at [808, 381] on button "Sim" at bounding box center [804, 375] width 64 height 39
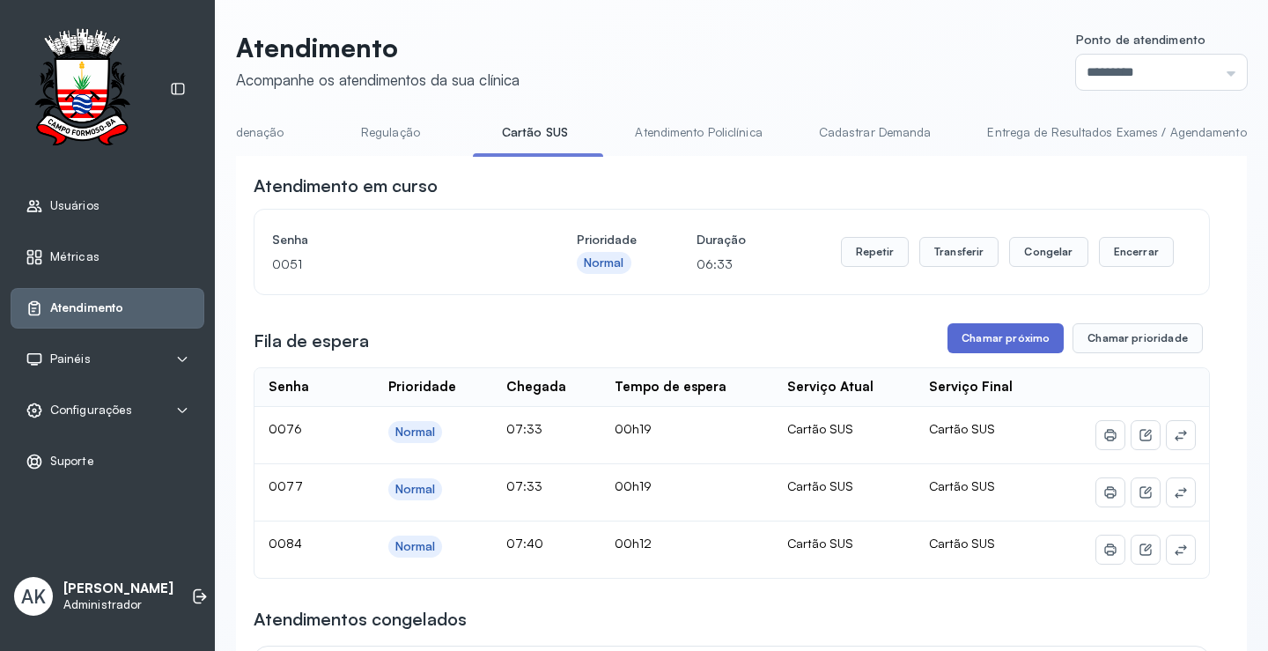
click at [985, 343] on button "Chamar próximo" at bounding box center [1006, 338] width 116 height 30
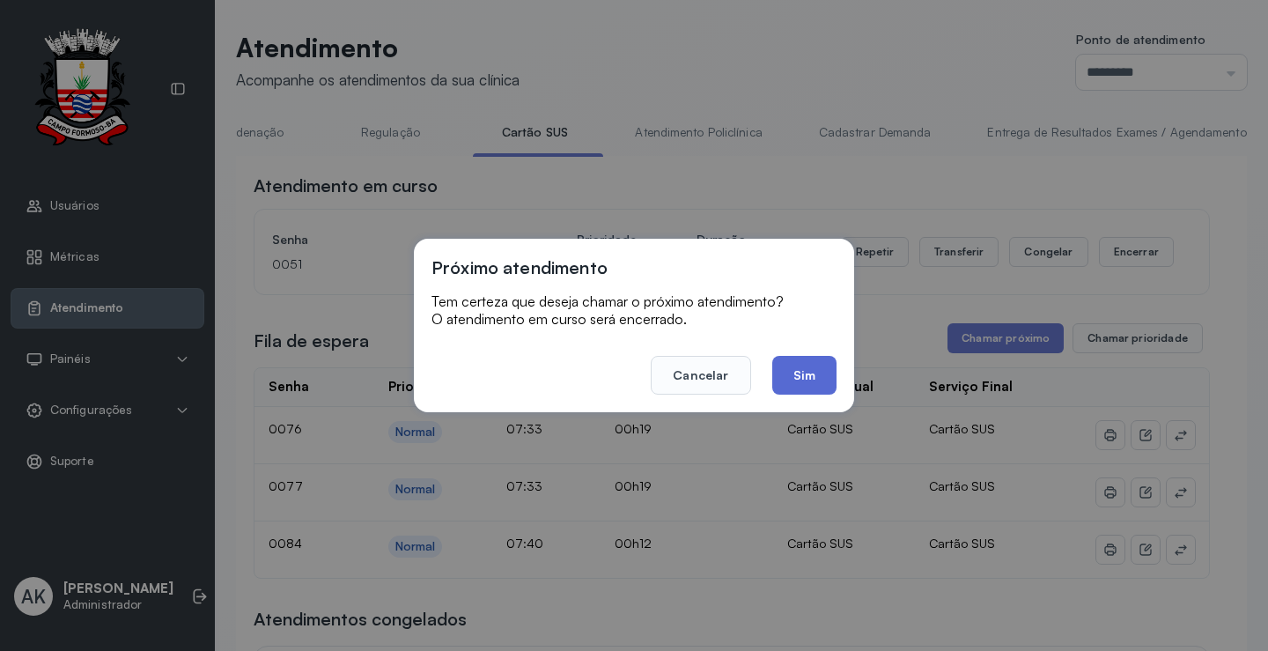
click at [799, 372] on button "Sim" at bounding box center [804, 375] width 64 height 39
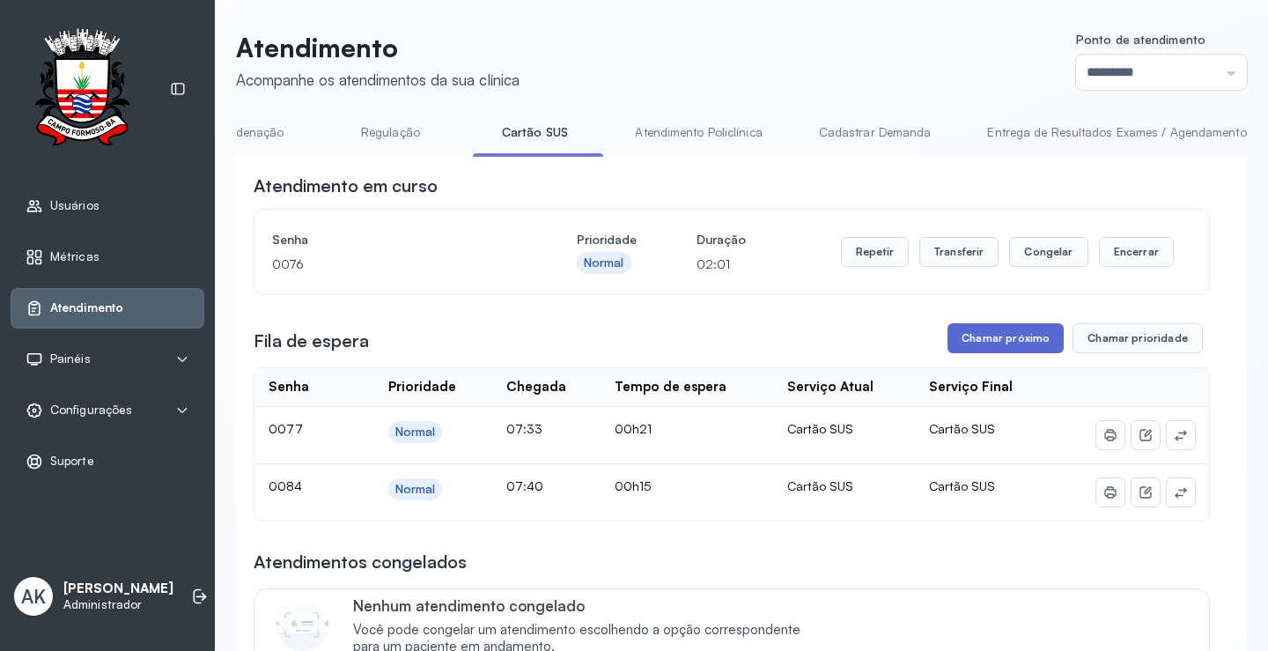
click at [1011, 353] on button "Chamar próximo" at bounding box center [1006, 338] width 116 height 30
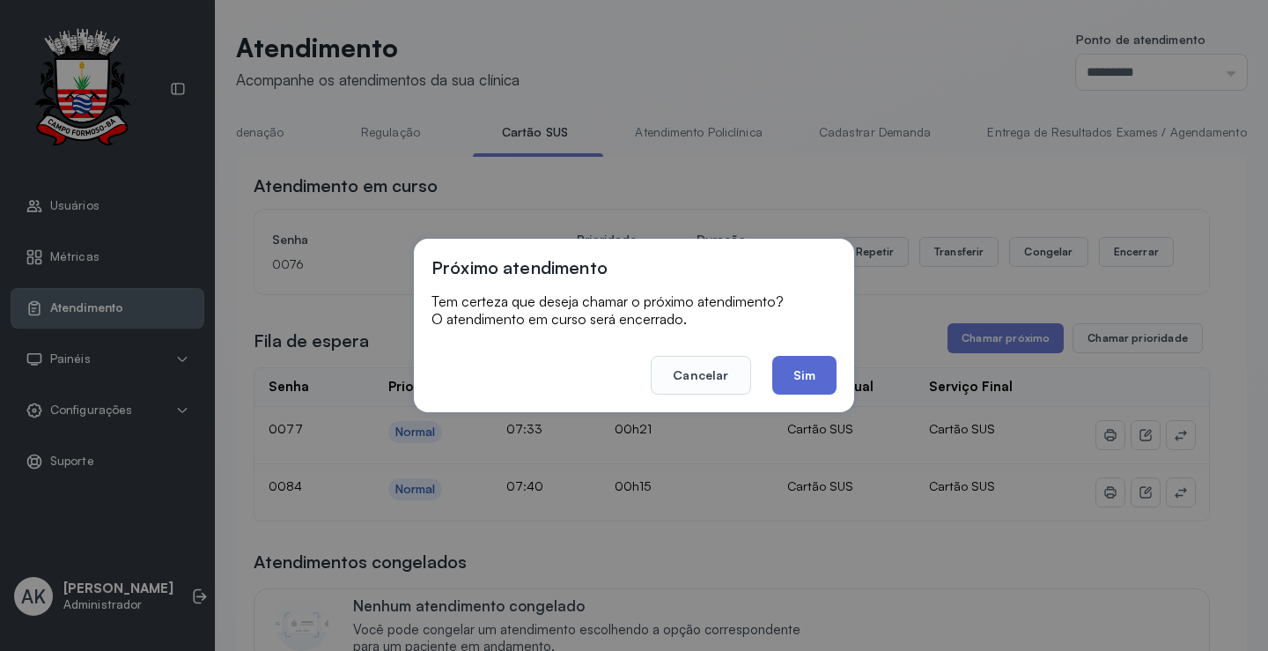
click at [798, 376] on button "Sim" at bounding box center [804, 375] width 64 height 39
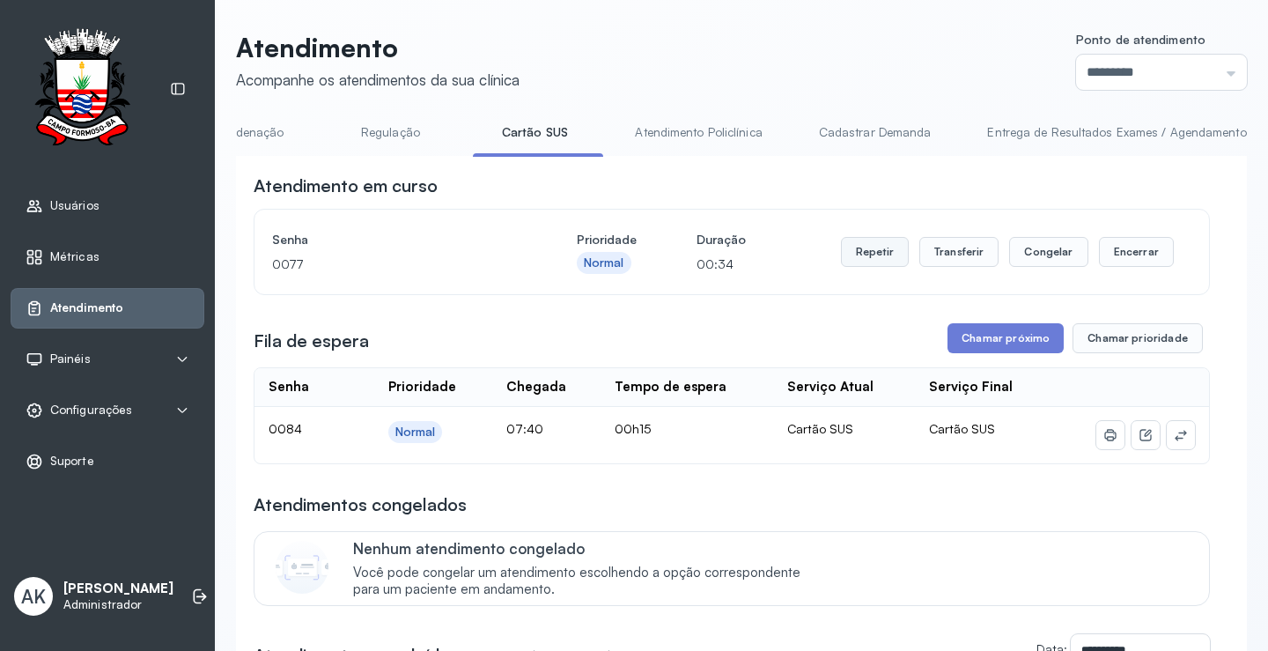
click at [859, 259] on button "Repetir" at bounding box center [875, 252] width 68 height 30
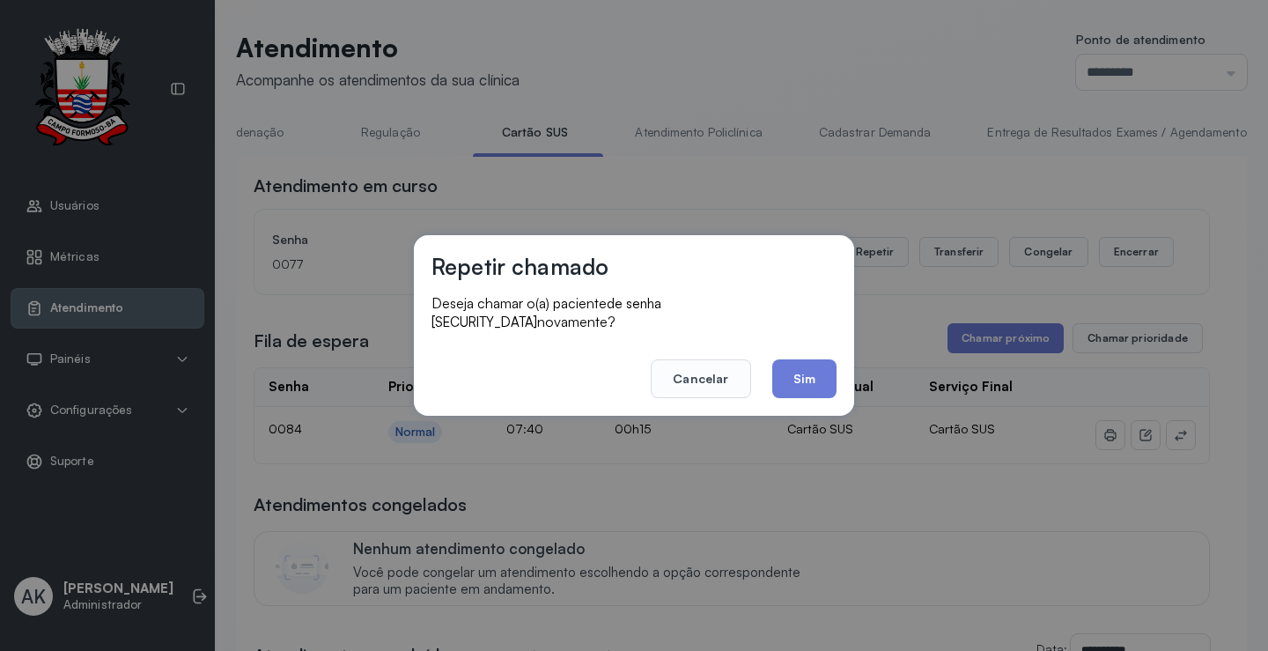
click at [795, 375] on button "Sim" at bounding box center [804, 378] width 64 height 39
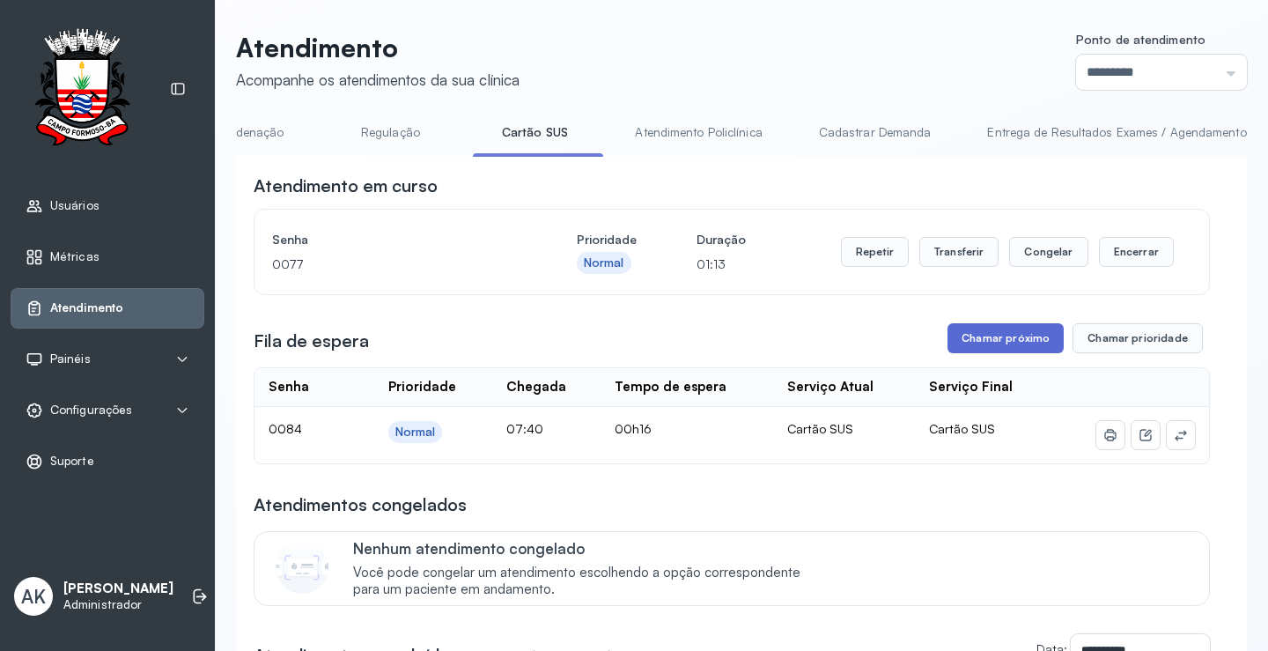
click at [1002, 347] on button "Chamar próximo" at bounding box center [1006, 338] width 116 height 30
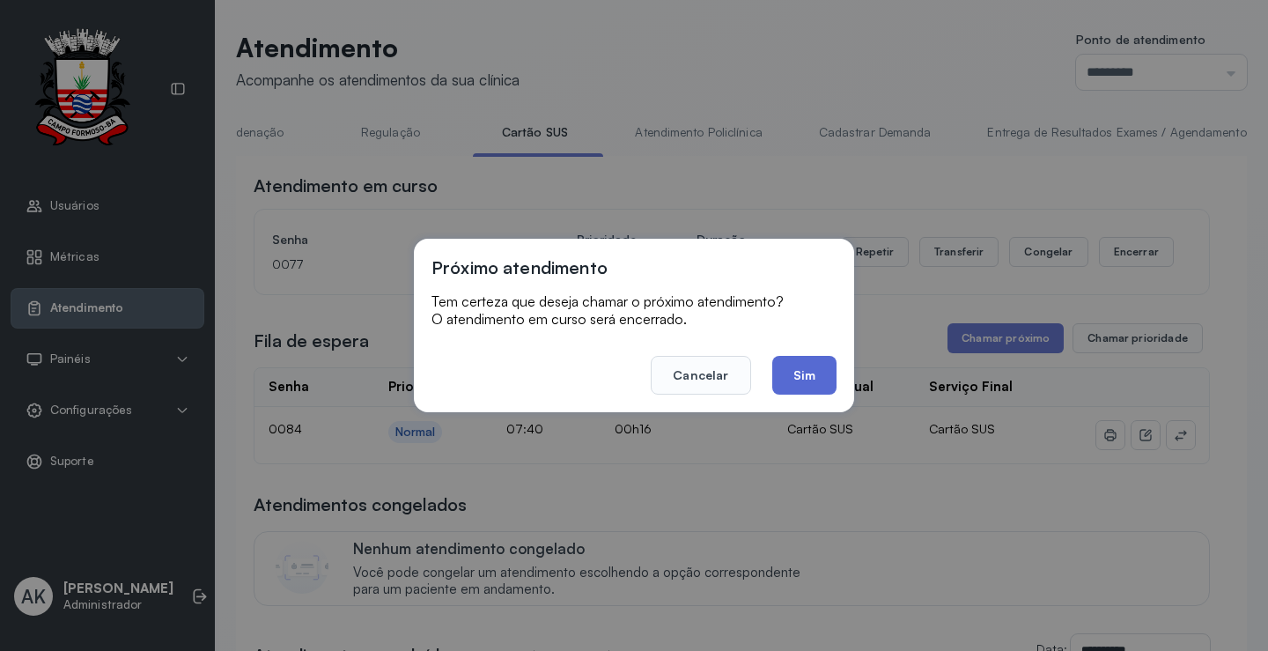
click at [821, 373] on button "Sim" at bounding box center [804, 375] width 64 height 39
